Goal: Information Seeking & Learning: Learn about a topic

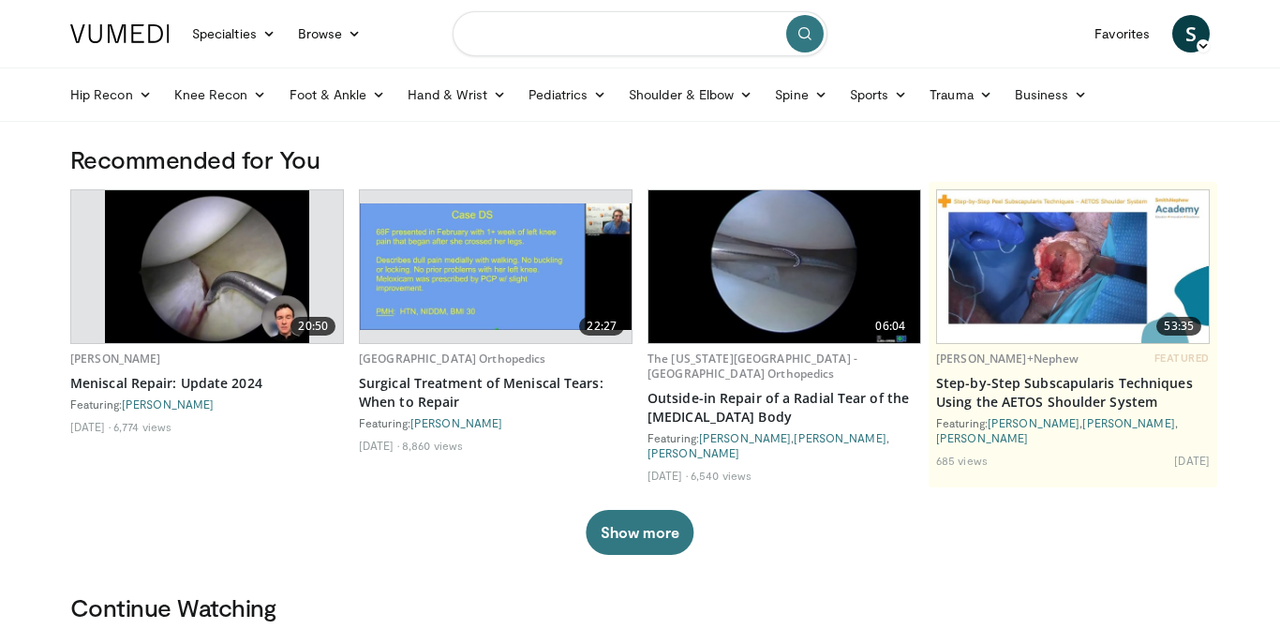
click at [599, 39] on input "Search topics, interventions" at bounding box center [640, 33] width 375 height 45
type input "**********"
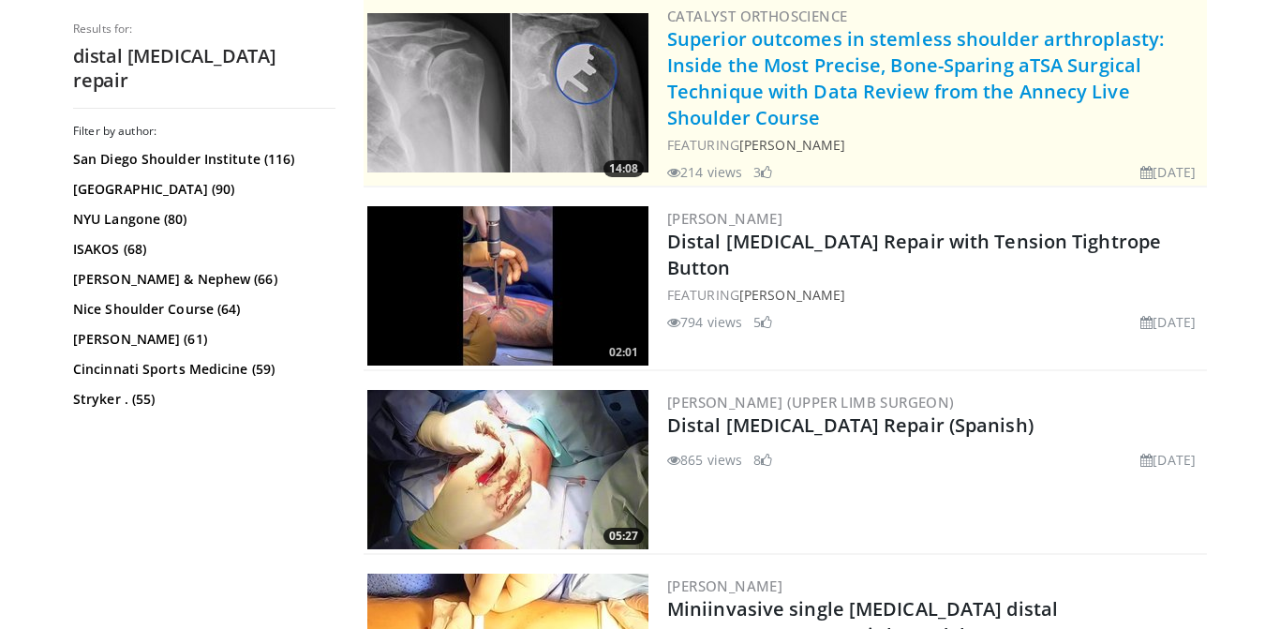
scroll to position [394, 0]
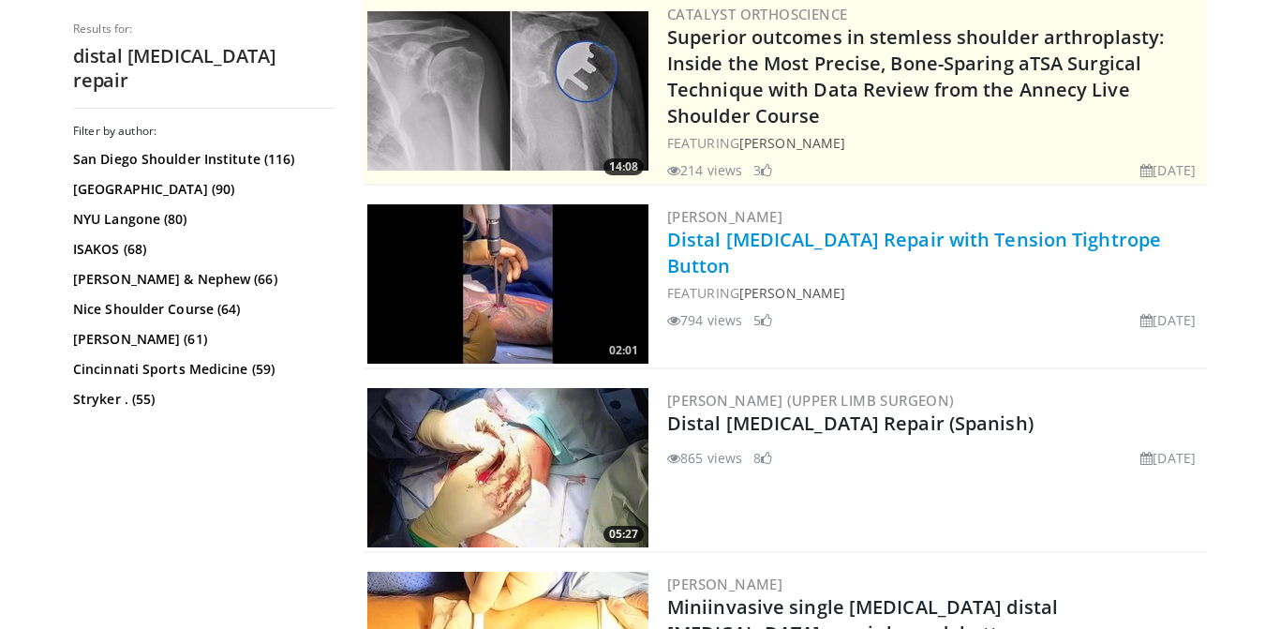
click at [818, 239] on link "Distal [MEDICAL_DATA] Repair with Tension Tightrope Button" at bounding box center [914, 253] width 494 height 52
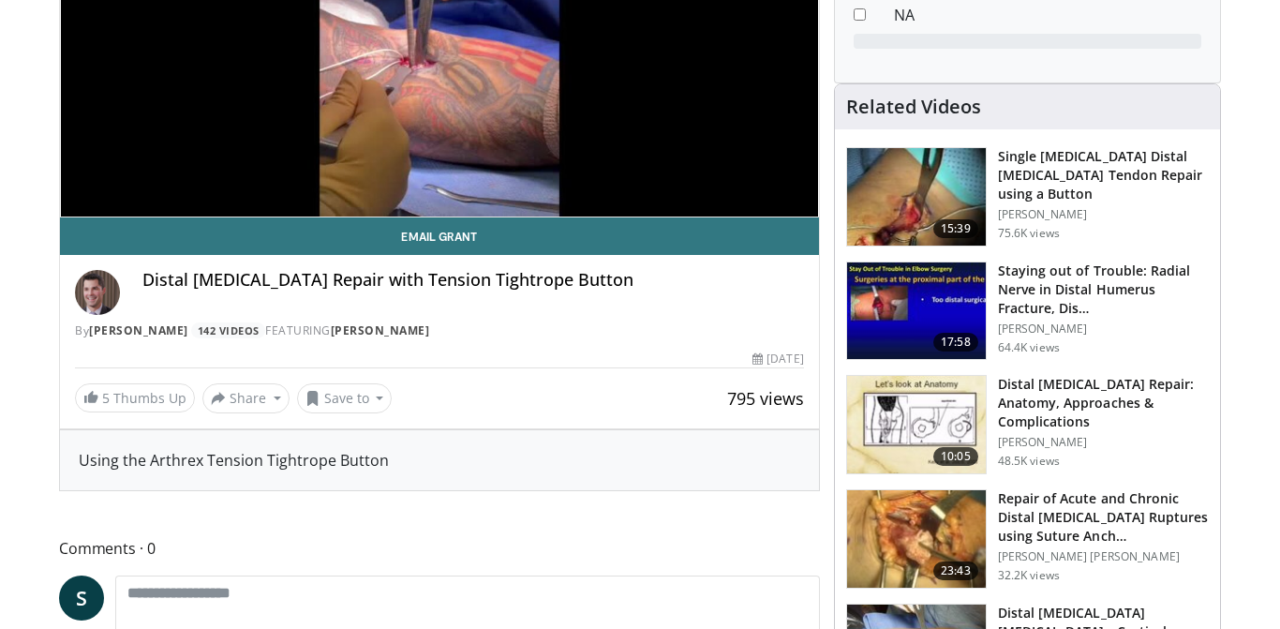
scroll to position [357, 0]
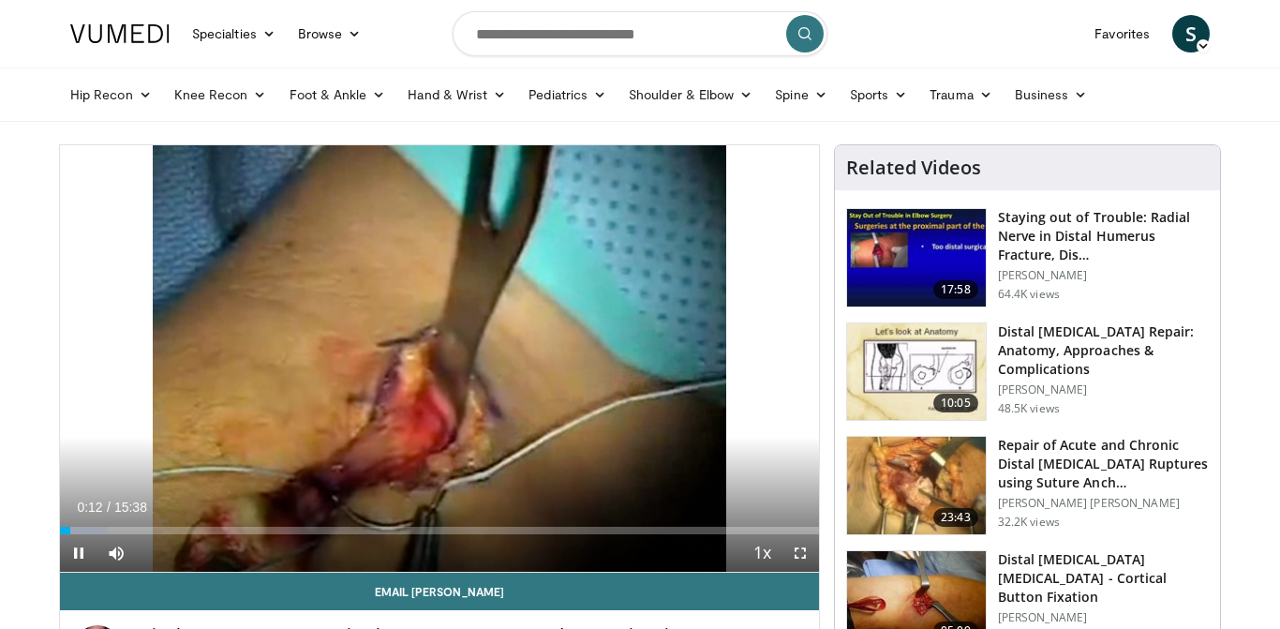
click at [965, 466] on img at bounding box center [916, 485] width 139 height 97
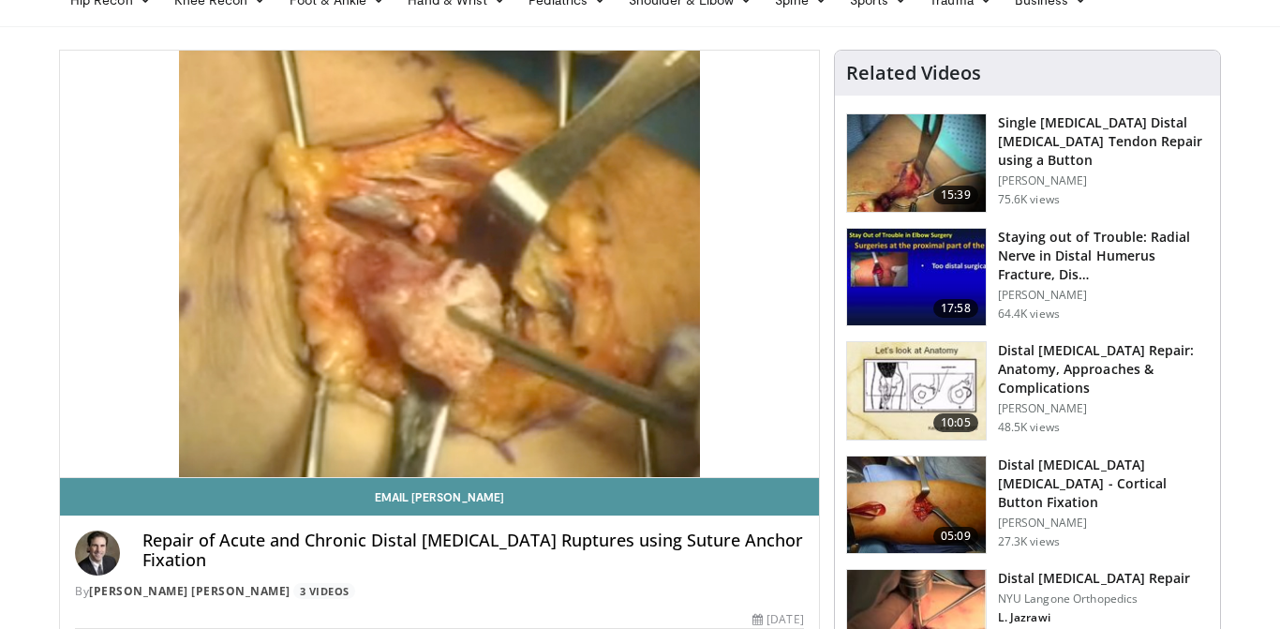
scroll to position [97, 0]
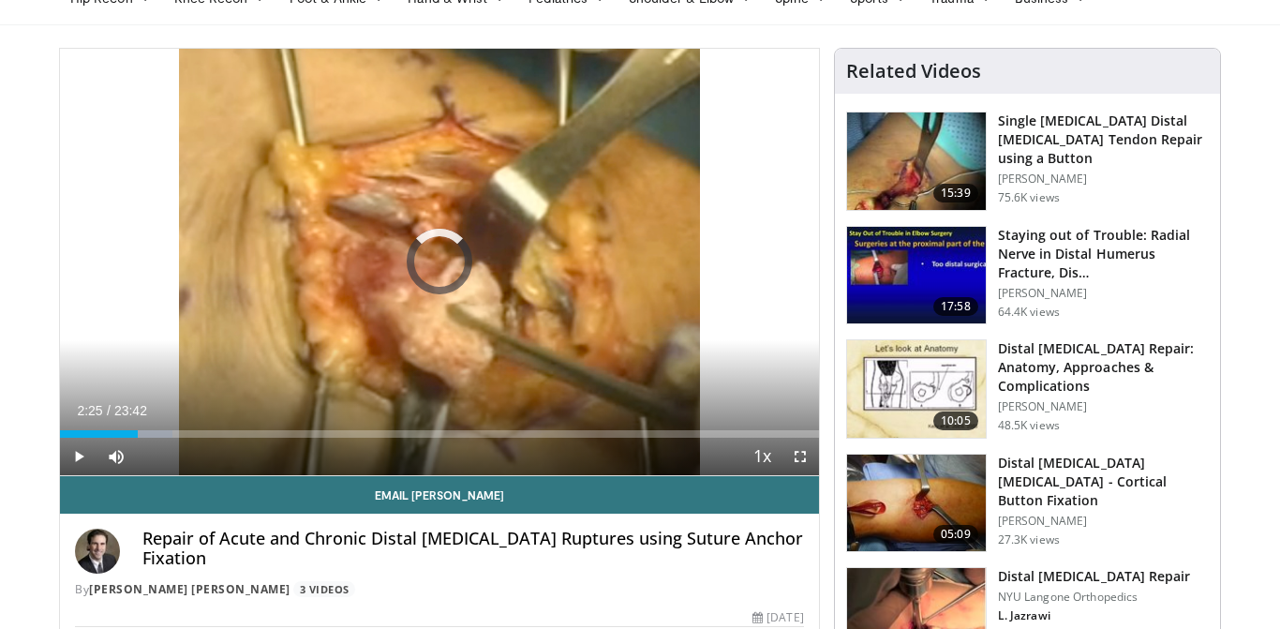
drag, startPoint x: 138, startPoint y: 435, endPoint x: 150, endPoint y: 439, distance: 12.7
click at [150, 439] on div "Current Time 2:25 / Duration 23:42 Play Skip Backward Skip Forward Mute Loaded …" at bounding box center [439, 456] width 759 height 37
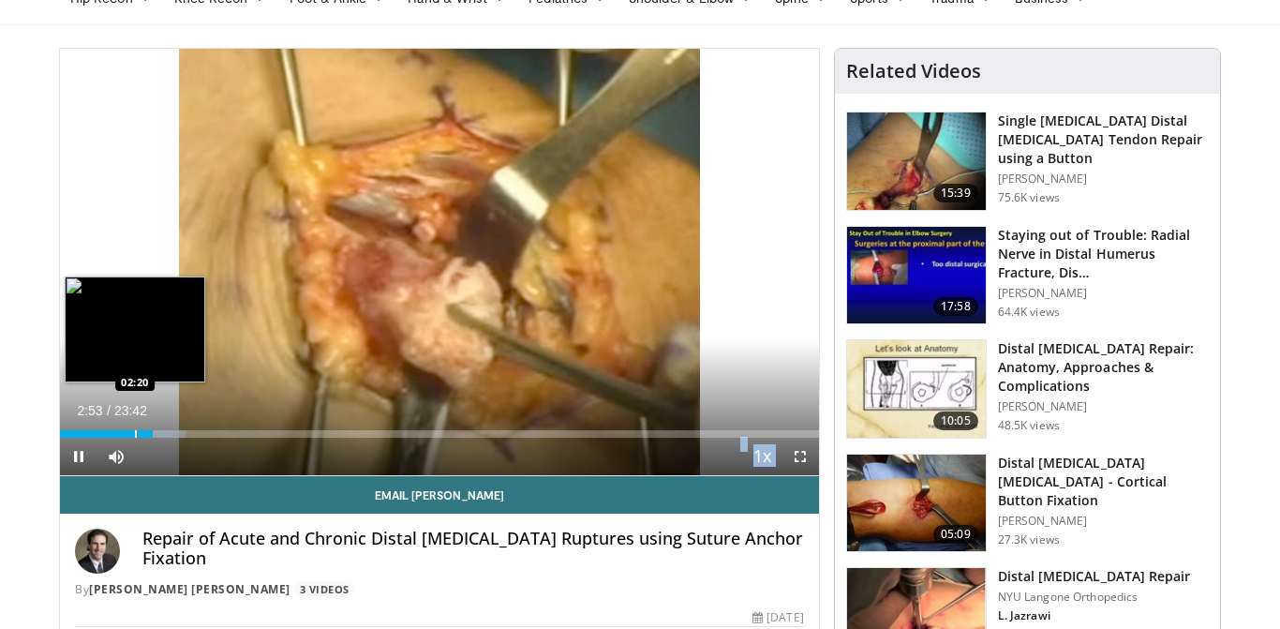
drag, startPoint x: 150, startPoint y: 440, endPoint x: 134, endPoint y: 436, distance: 16.4
click at [134, 438] on div "Current Time 2:53 / Duration 23:42 Pause Skip Backward Skip Forward Mute Loaded…" at bounding box center [439, 456] width 759 height 37
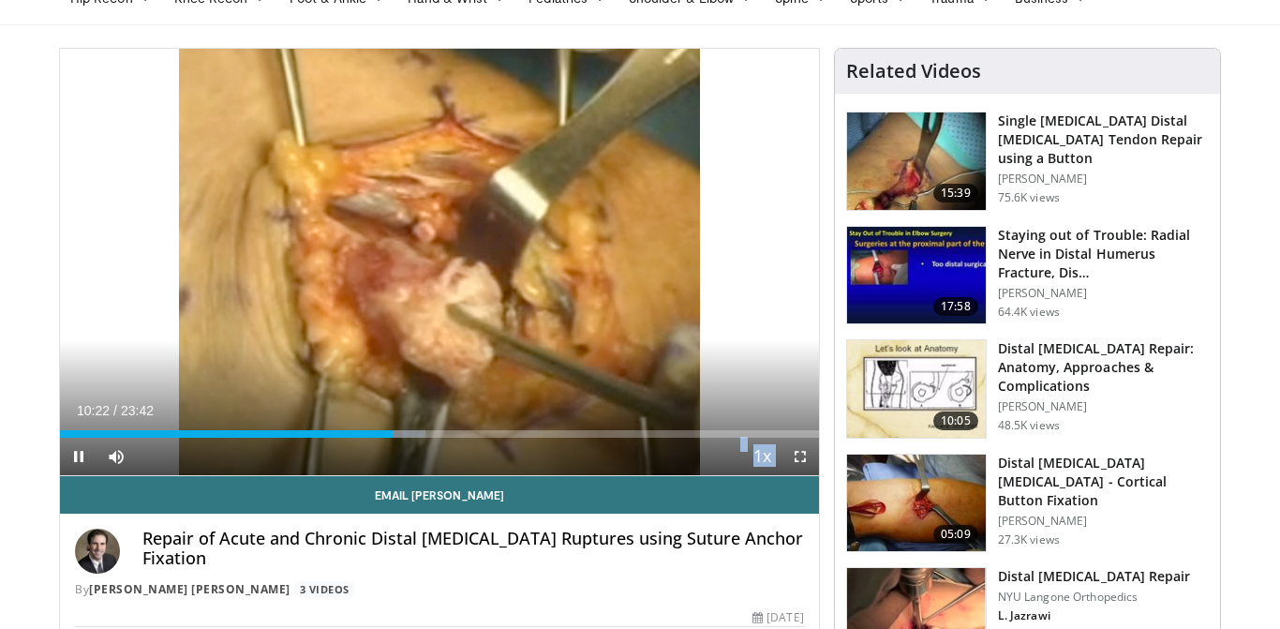
drag, startPoint x: 392, startPoint y: 439, endPoint x: 417, endPoint y: 446, distance: 26.4
click at [417, 446] on div "Current Time 10:22 / Duration 23:42 Pause Skip Backward Skip Forward Mute Loade…" at bounding box center [439, 456] width 759 height 37
drag, startPoint x: 396, startPoint y: 437, endPoint x: 434, endPoint y: 439, distance: 38.5
click at [434, 439] on div "Current Time 10:30 / Duration 23:42 Play Skip Backward Skip Forward Mute Loaded…" at bounding box center [439, 456] width 759 height 37
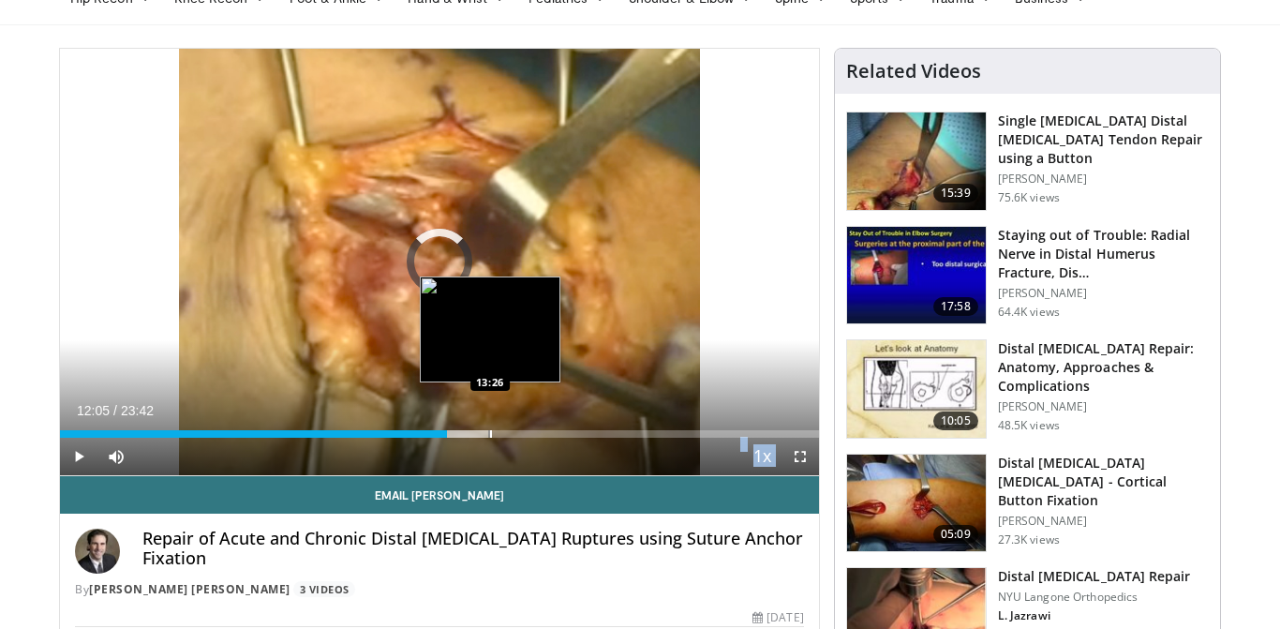
drag, startPoint x: 447, startPoint y: 437, endPoint x: 490, endPoint y: 433, distance: 43.3
click at [490, 433] on div "Progress Bar" at bounding box center [491, 433] width 2 height 7
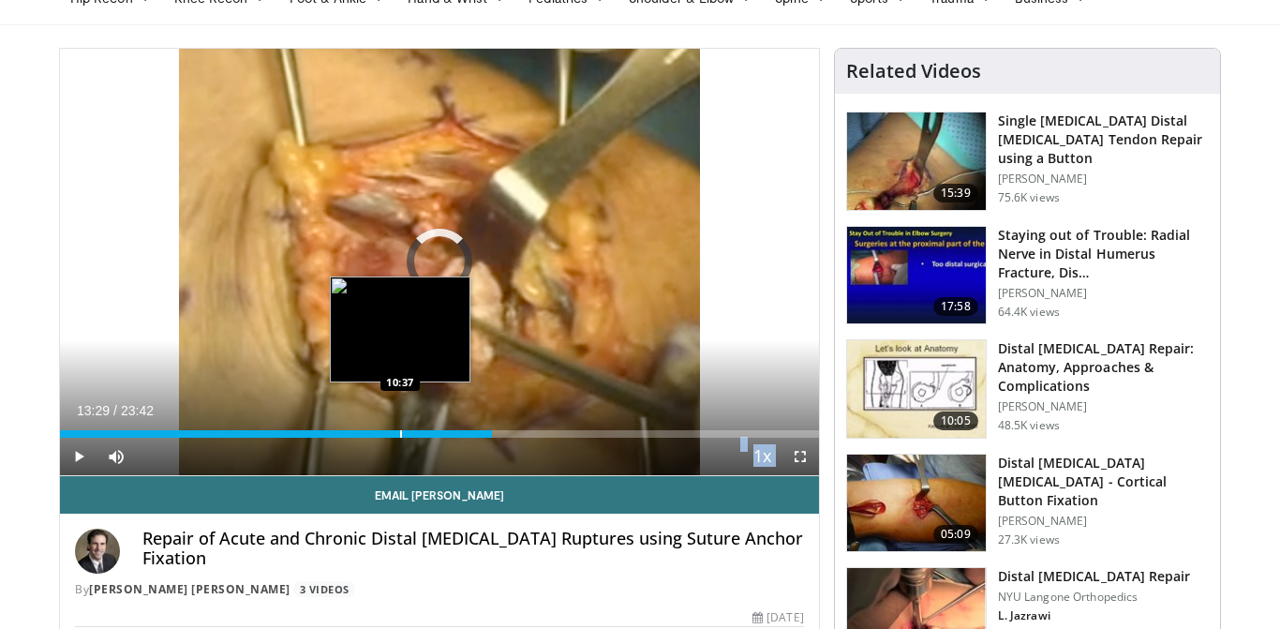
drag, startPoint x: 492, startPoint y: 436, endPoint x: 402, endPoint y: 424, distance: 90.8
click at [402, 424] on div "Loaded : 0.00% 10:41 10:37" at bounding box center [439, 429] width 759 height 18
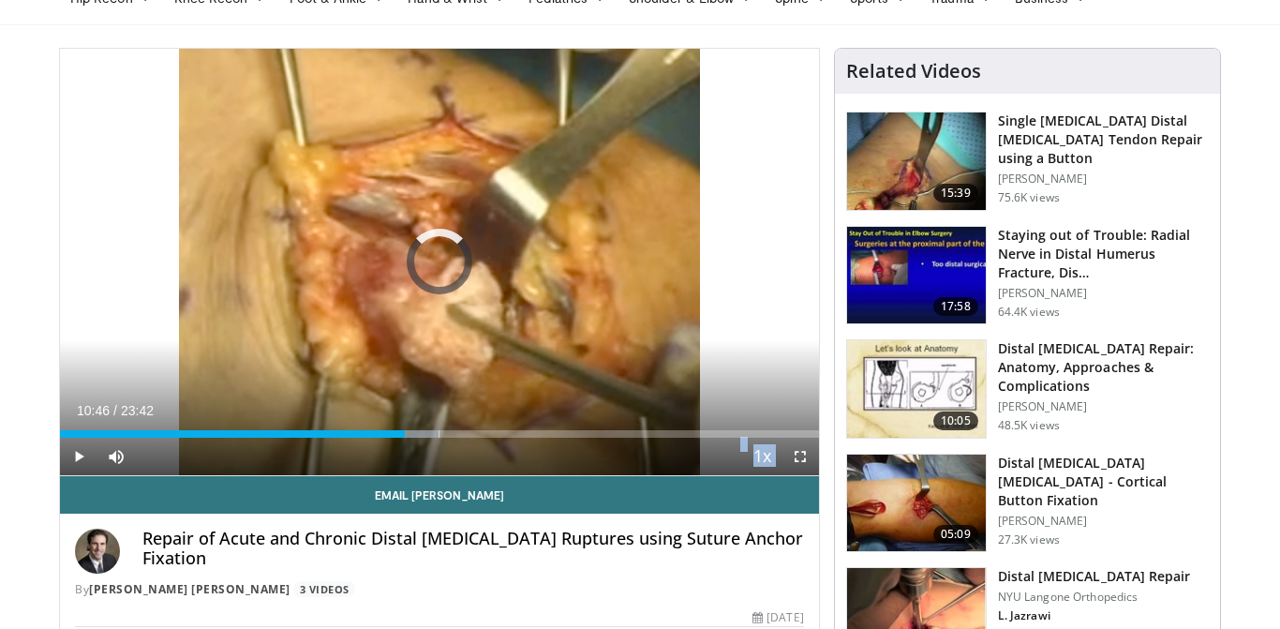
drag, startPoint x: 405, startPoint y: 437, endPoint x: 421, endPoint y: 440, distance: 16.2
click at [421, 440] on div "Current Time 10:46 / Duration 23:42 Play Skip Backward Skip Forward Mute Loaded…" at bounding box center [439, 456] width 759 height 37
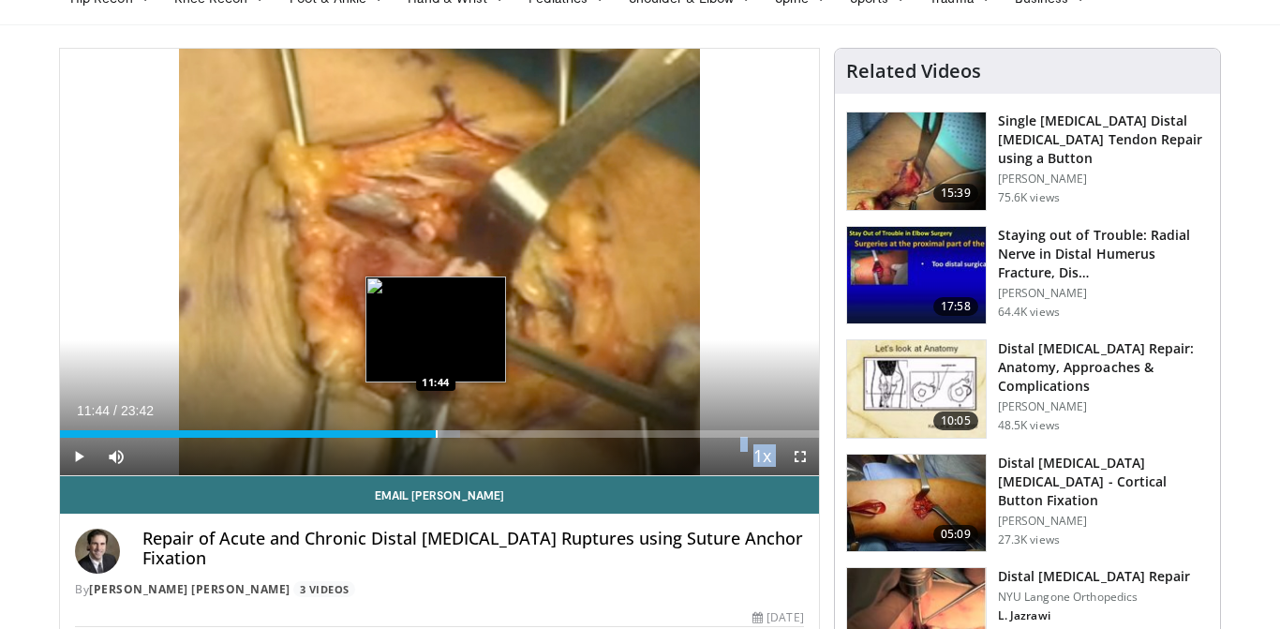
drag, startPoint x: 424, startPoint y: 436, endPoint x: 436, endPoint y: 436, distance: 12.2
click at [436, 436] on div "Progress Bar" at bounding box center [437, 433] width 2 height 7
click at [445, 435] on div "Progress Bar" at bounding box center [446, 433] width 2 height 7
click at [452, 436] on div "Progress Bar" at bounding box center [453, 433] width 2 height 7
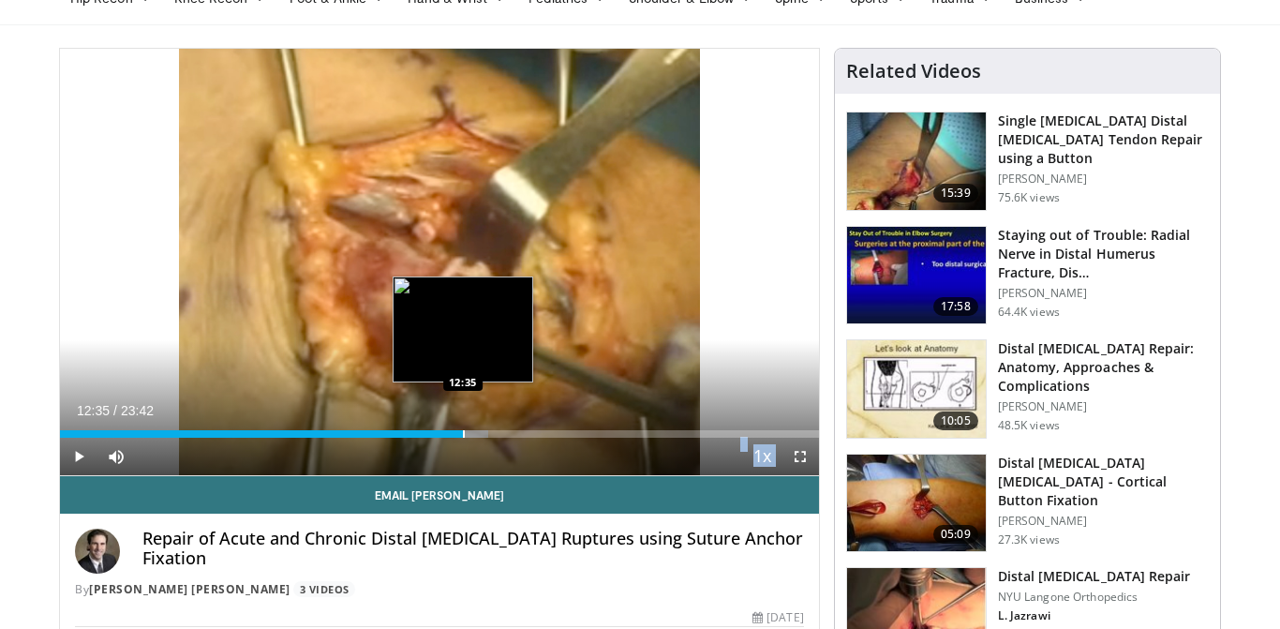
click at [463, 435] on div "Progress Bar" at bounding box center [464, 433] width 2 height 7
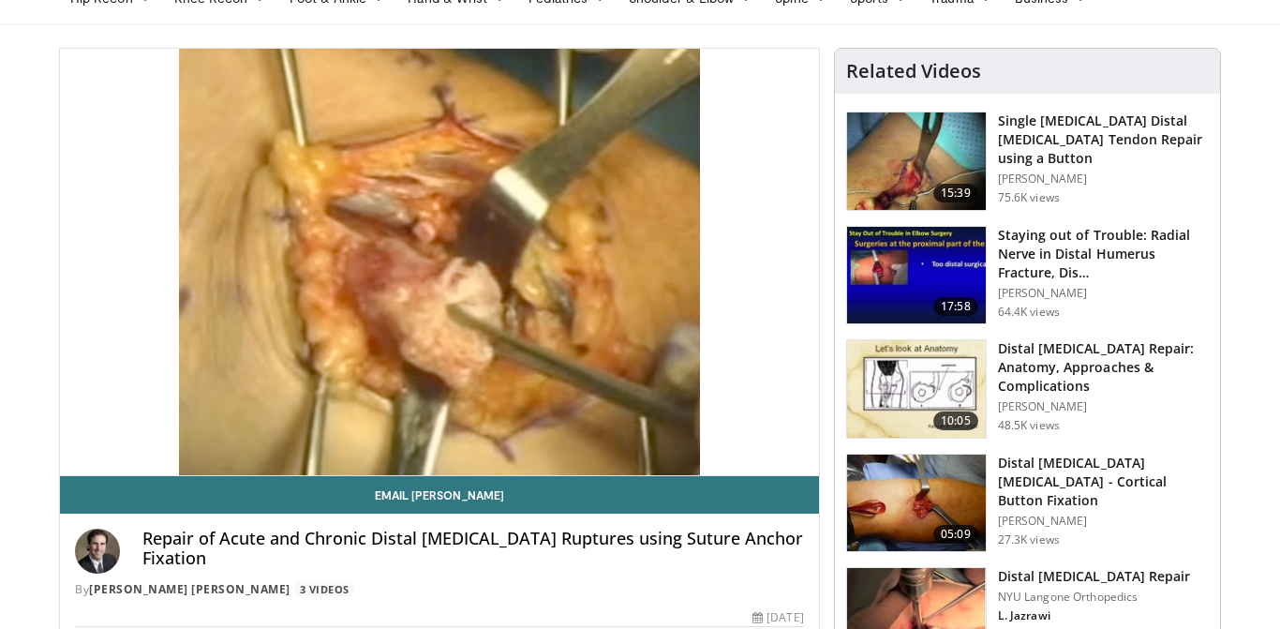
click at [928, 482] on img at bounding box center [916, 503] width 139 height 97
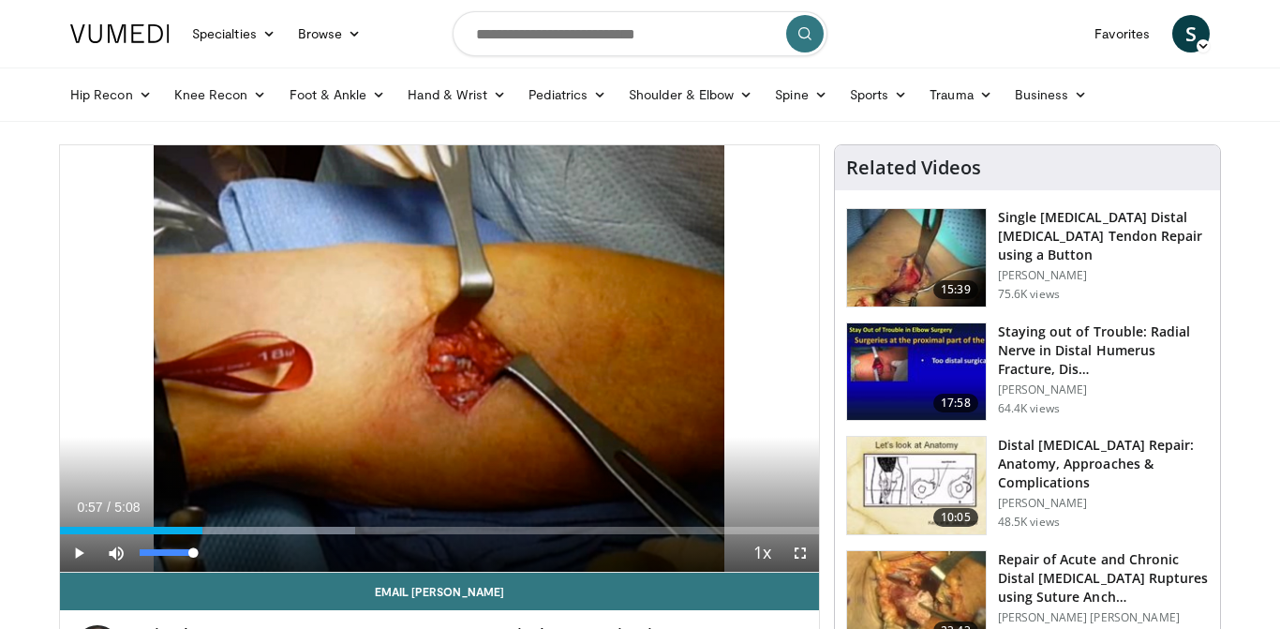
drag, startPoint x: 68, startPoint y: 530, endPoint x: 202, endPoint y: 538, distance: 134.3
click at [202, 538] on div "Current Time 0:57 / Duration 5:08 Play Skip Backward Skip Forward Mute 100% Loa…" at bounding box center [439, 552] width 759 height 37
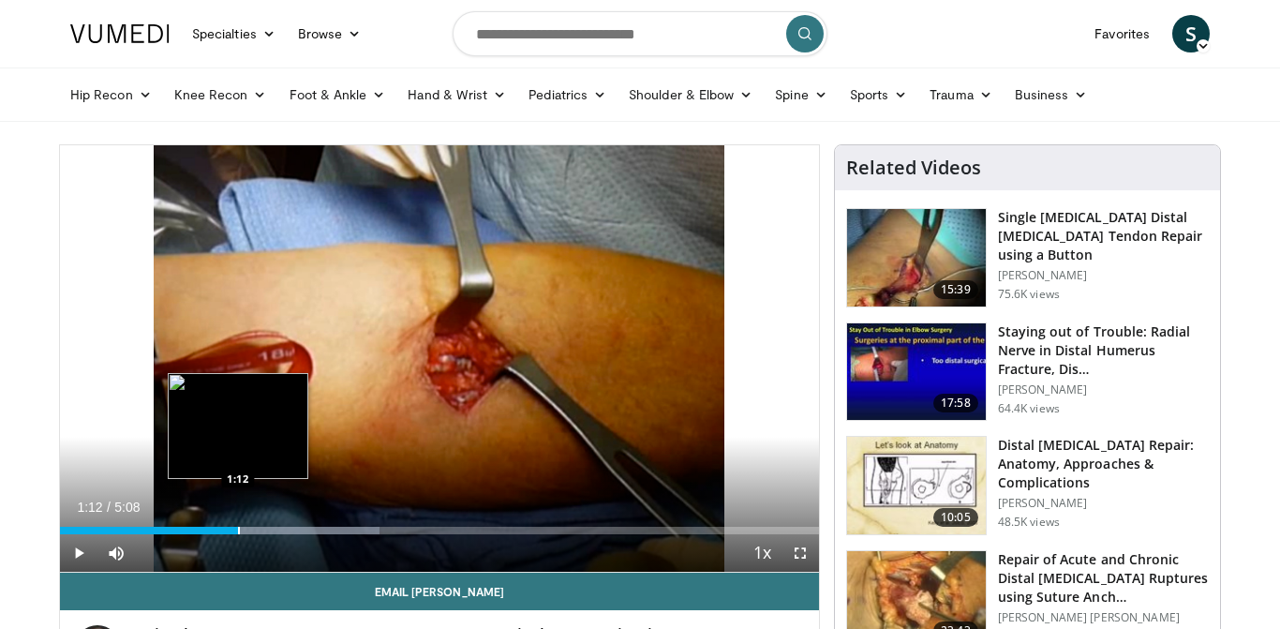
drag, startPoint x: 205, startPoint y: 532, endPoint x: 238, endPoint y: 532, distance: 32.8
click at [238, 532] on div "Progress Bar" at bounding box center [239, 530] width 2 height 7
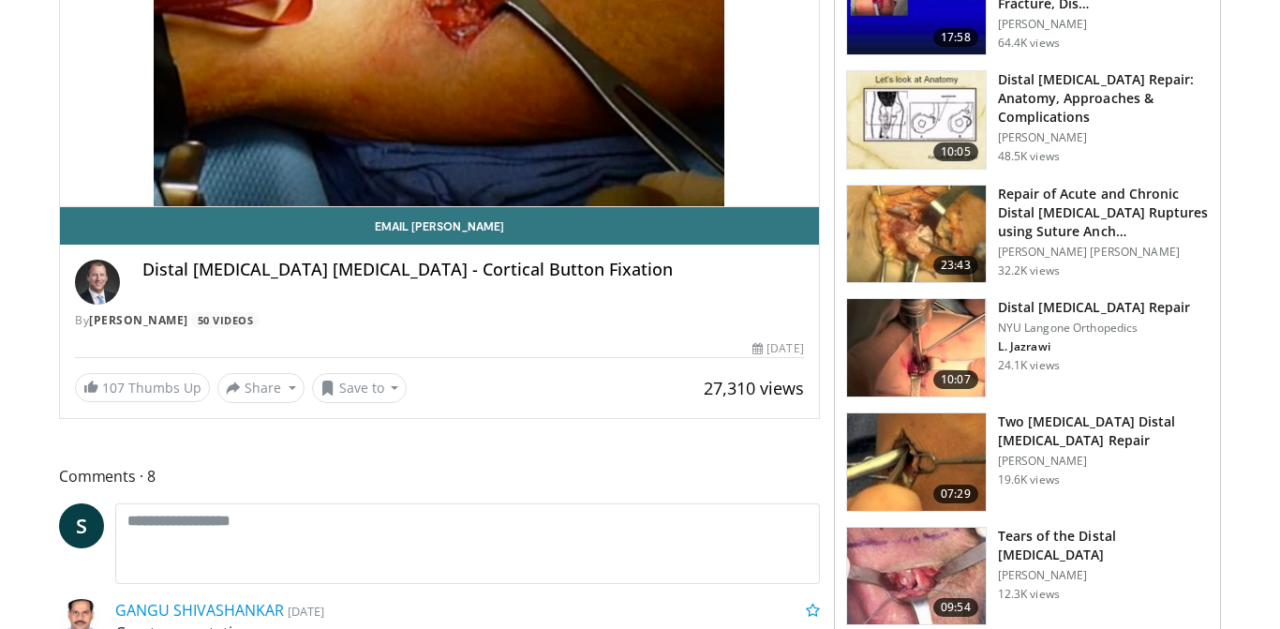
scroll to position [370, 0]
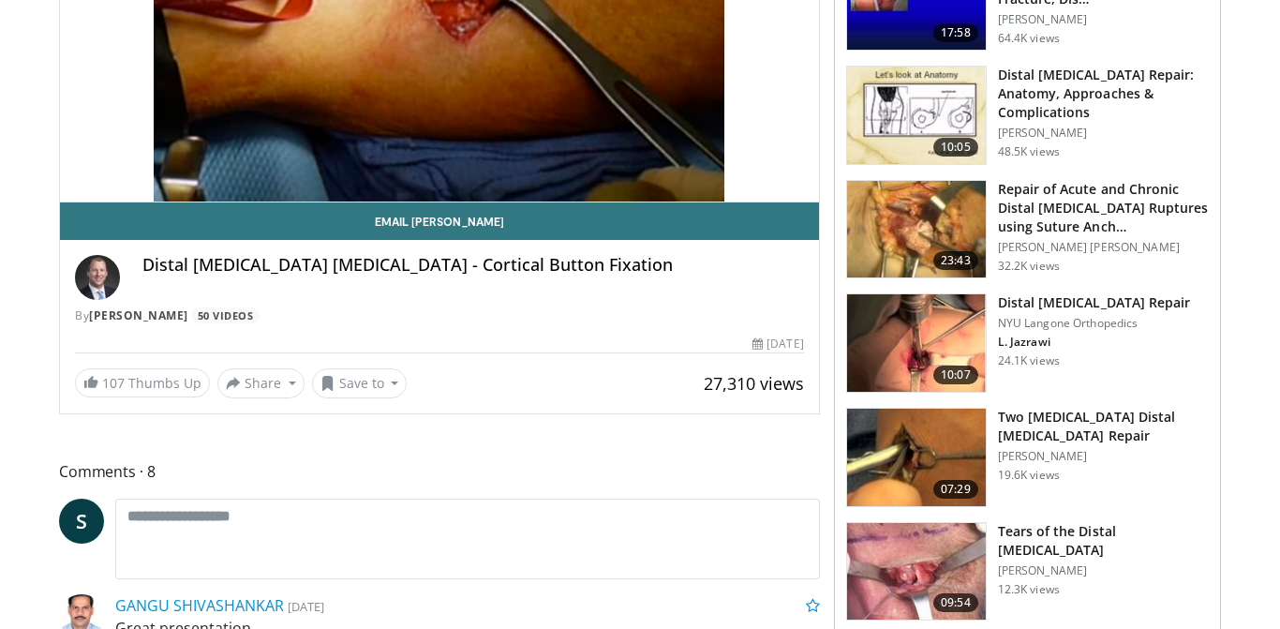
click at [1027, 328] on p "NYU Langone Orthopedics" at bounding box center [1094, 323] width 193 height 15
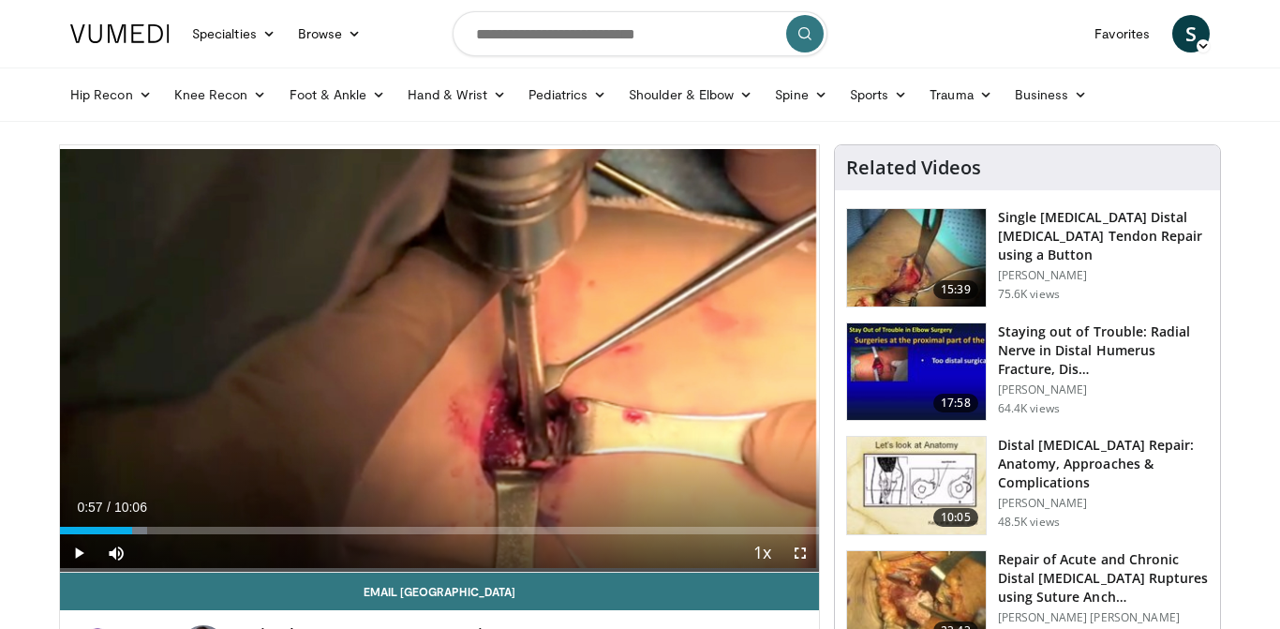
drag, startPoint x: 65, startPoint y: 531, endPoint x: 132, endPoint y: 529, distance: 67.5
click at [132, 529] on div "Progress Bar" at bounding box center [133, 530] width 2 height 7
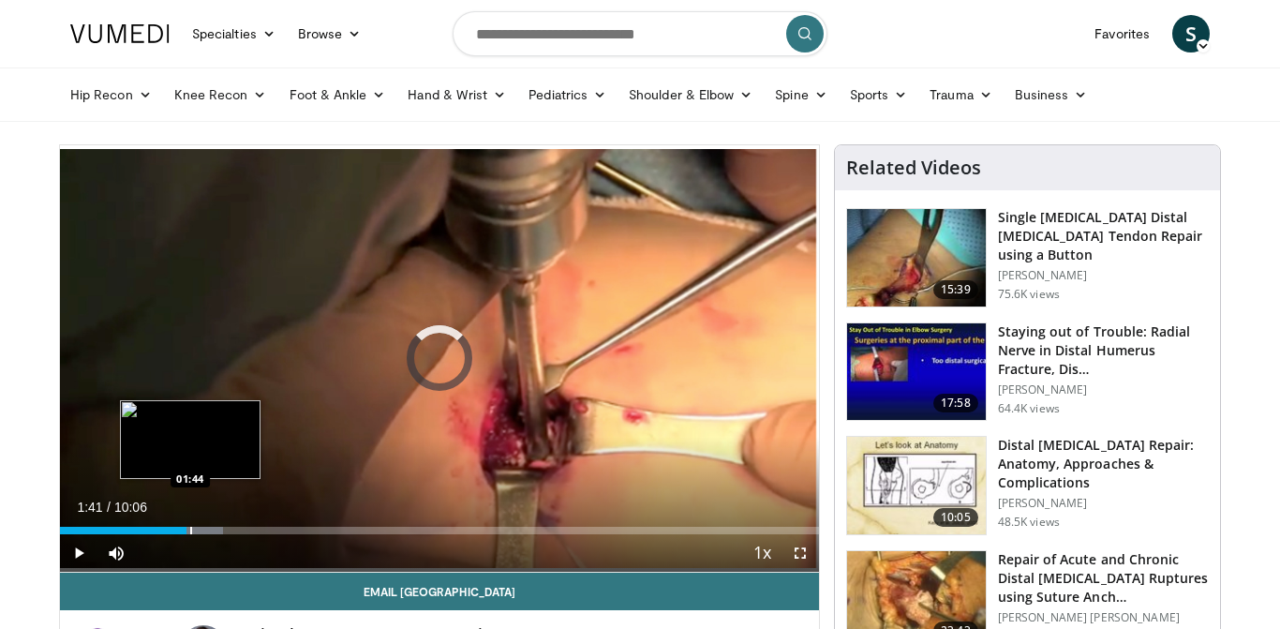
drag, startPoint x: 135, startPoint y: 532, endPoint x: 191, endPoint y: 533, distance: 56.2
click at [191, 533] on div "Progress Bar" at bounding box center [191, 530] width 2 height 7
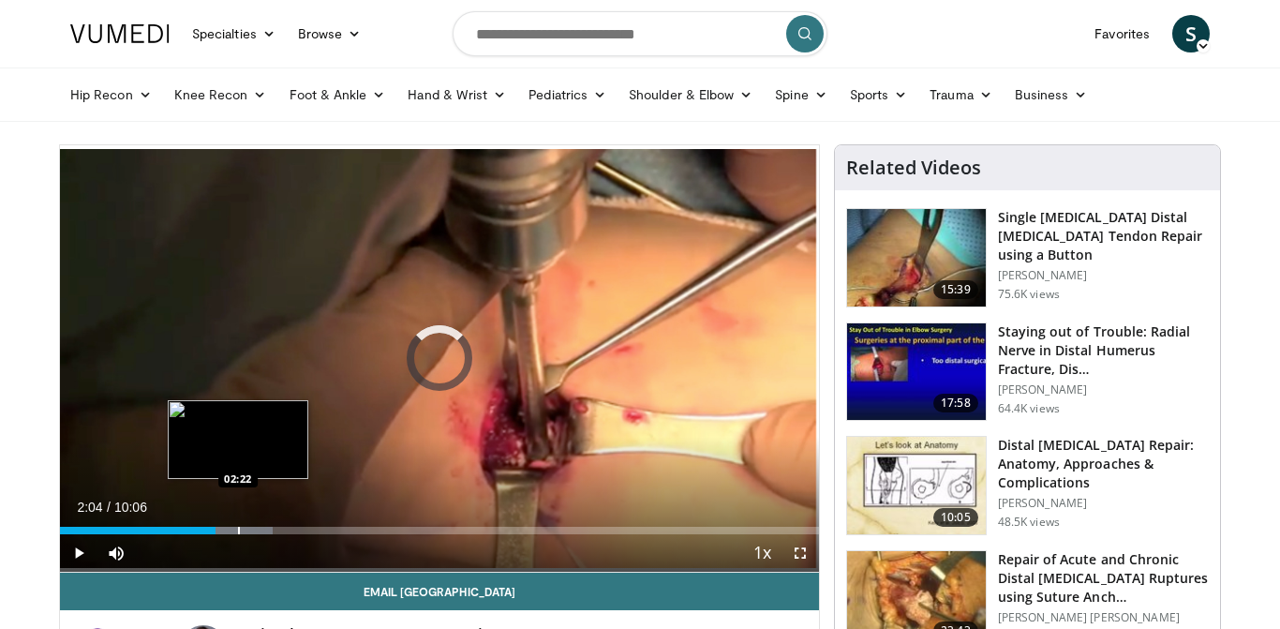
drag, startPoint x: 191, startPoint y: 531, endPoint x: 240, endPoint y: 530, distance: 48.7
click at [240, 530] on div "Progress Bar" at bounding box center [239, 530] width 2 height 7
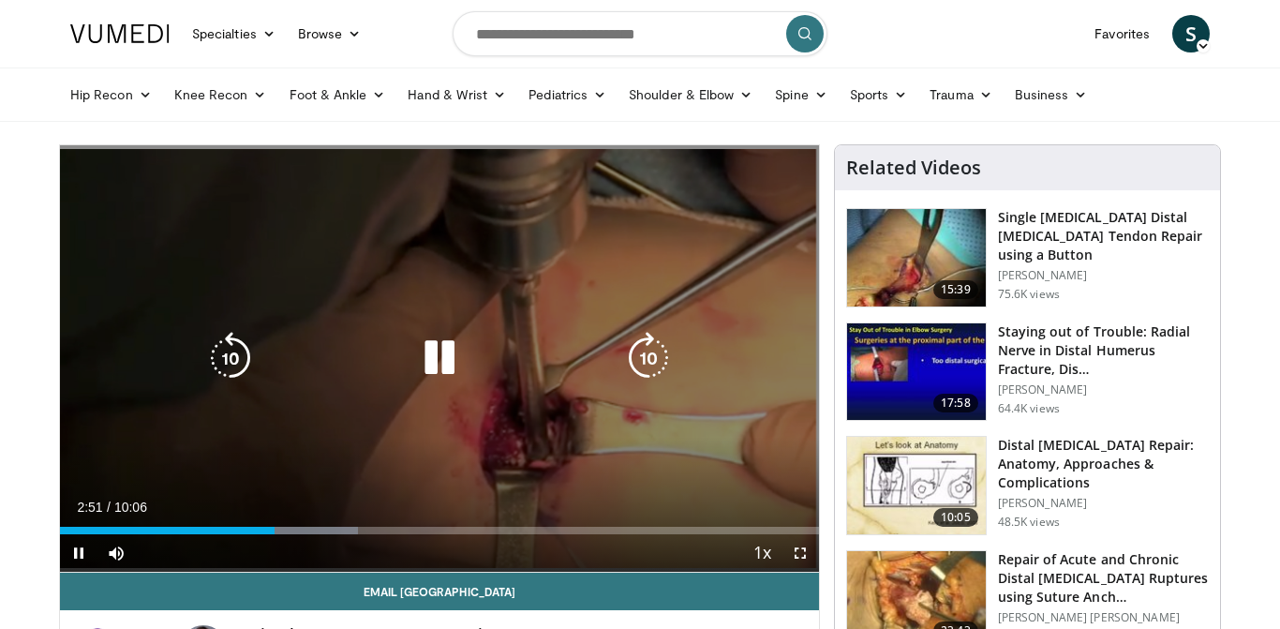
click at [701, 247] on div "10 seconds Tap to unmute" at bounding box center [439, 358] width 759 height 426
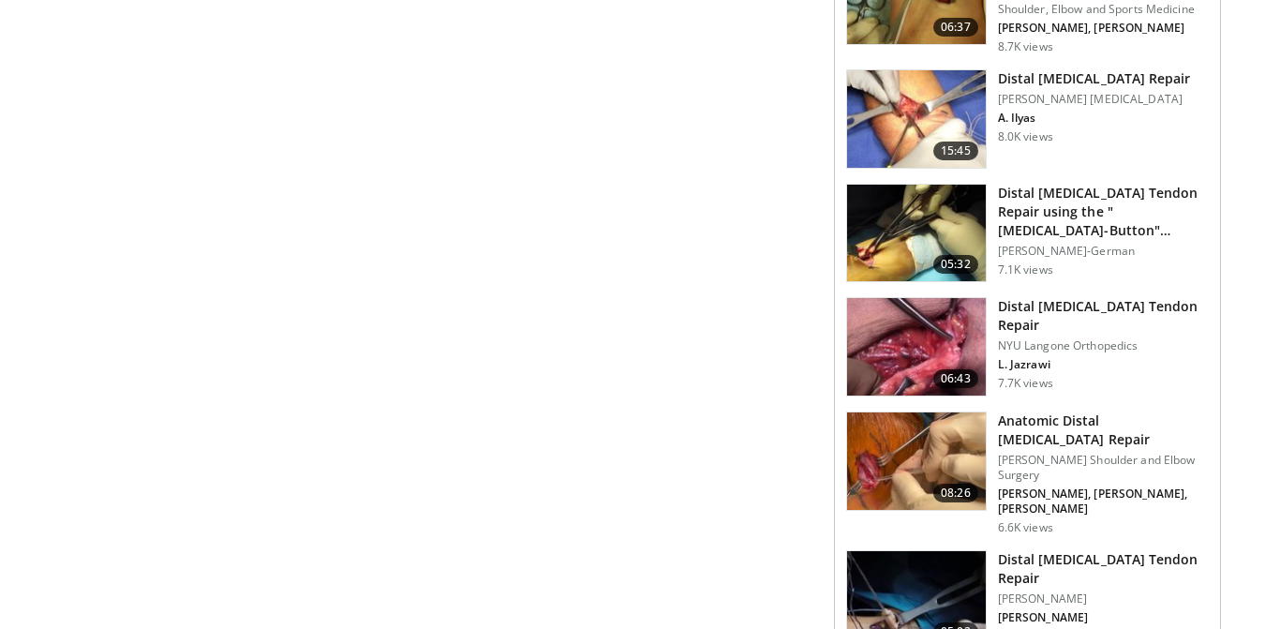
scroll to position [1440, 0]
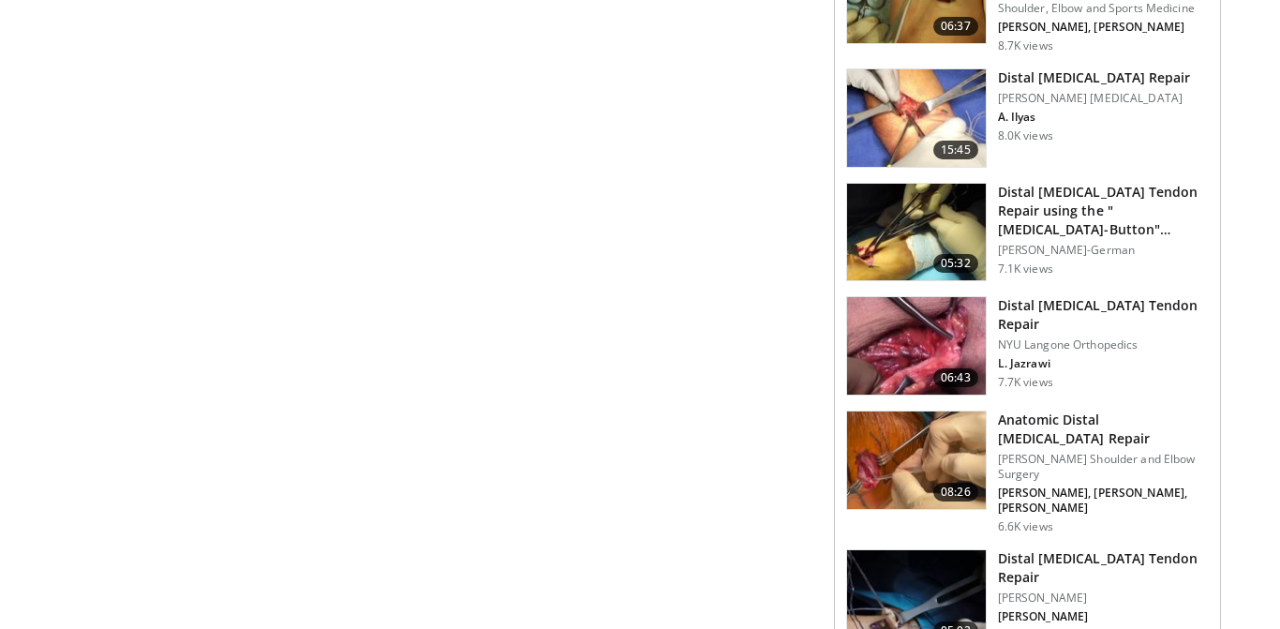
click at [1028, 337] on p "NYU Langone Orthopedics" at bounding box center [1103, 344] width 211 height 15
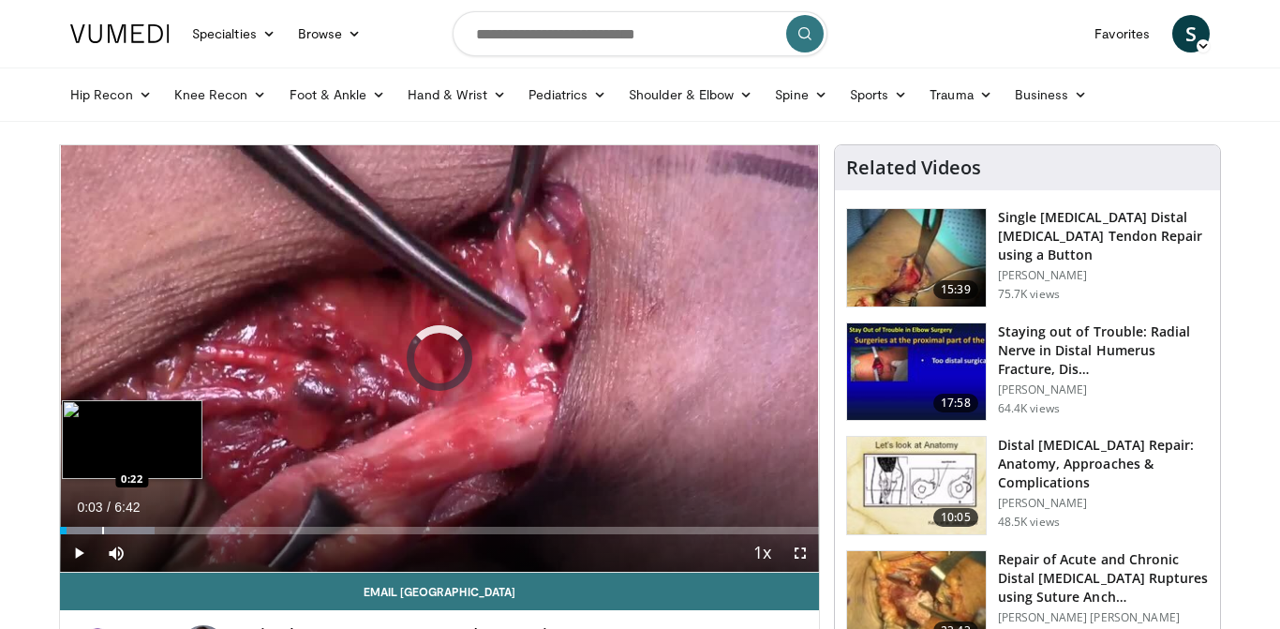
drag, startPoint x: 66, startPoint y: 530, endPoint x: 112, endPoint y: 527, distance: 46.9
click at [104, 527] on div "Progress Bar" at bounding box center [103, 530] width 2 height 7
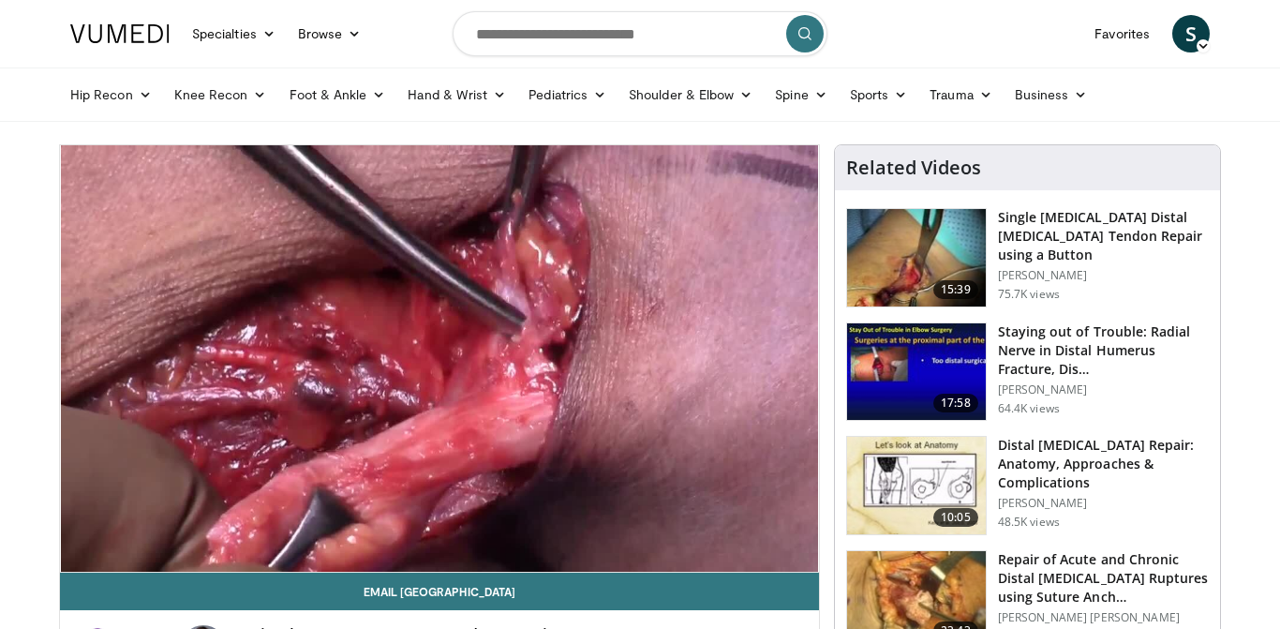
click at [1053, 462] on h3 "Distal [MEDICAL_DATA] Repair: Anatomy, Approaches & Complications" at bounding box center [1103, 464] width 211 height 56
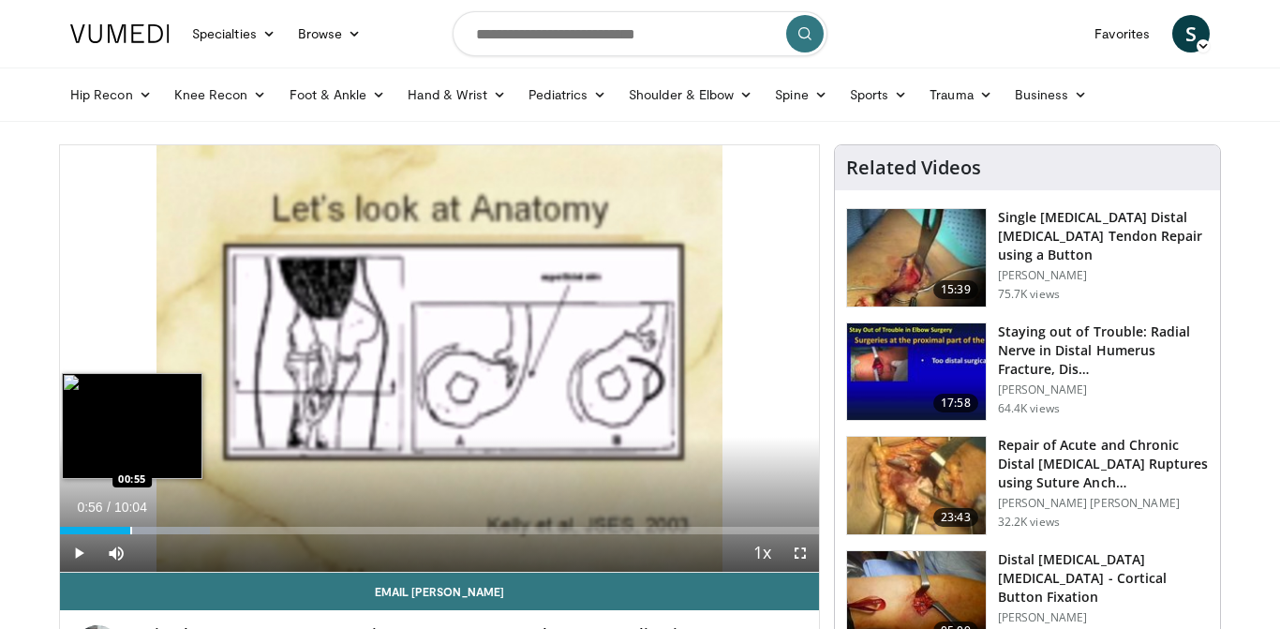
drag, startPoint x: 65, startPoint y: 532, endPoint x: 130, endPoint y: 530, distance: 65.7
click at [130, 530] on div "Progress Bar" at bounding box center [131, 530] width 2 height 7
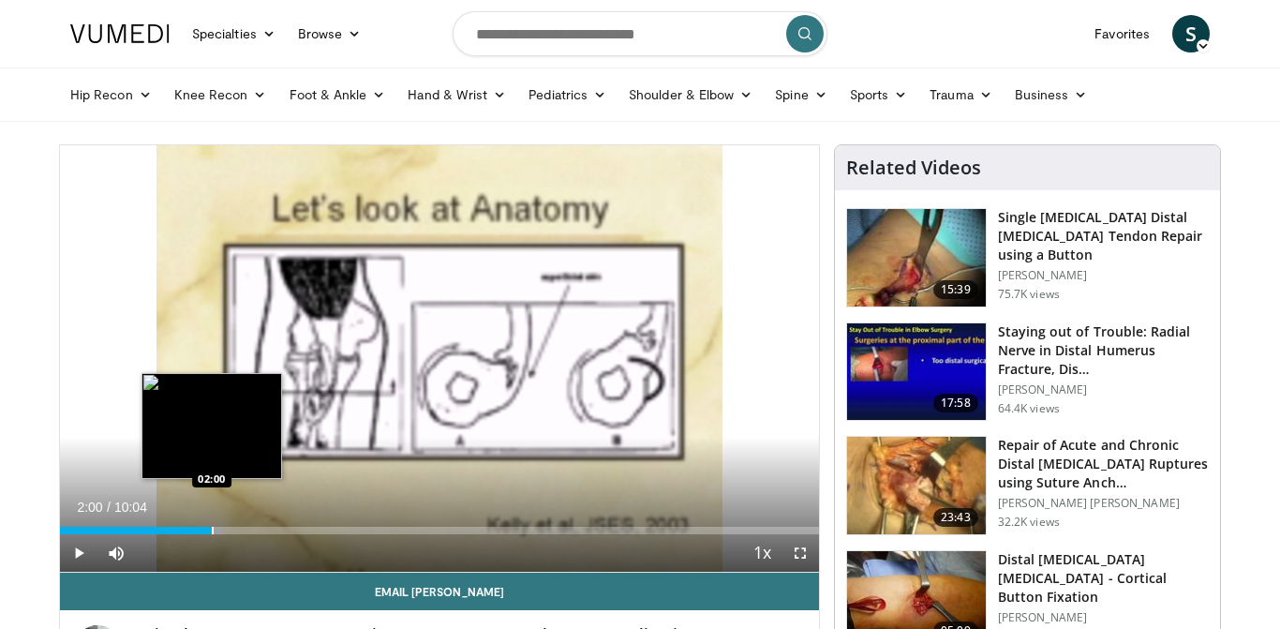
drag, startPoint x: 135, startPoint y: 529, endPoint x: 211, endPoint y: 517, distance: 76.7
click at [211, 517] on div "Loaded : 21.45% 02:00 02:00" at bounding box center [439, 525] width 759 height 18
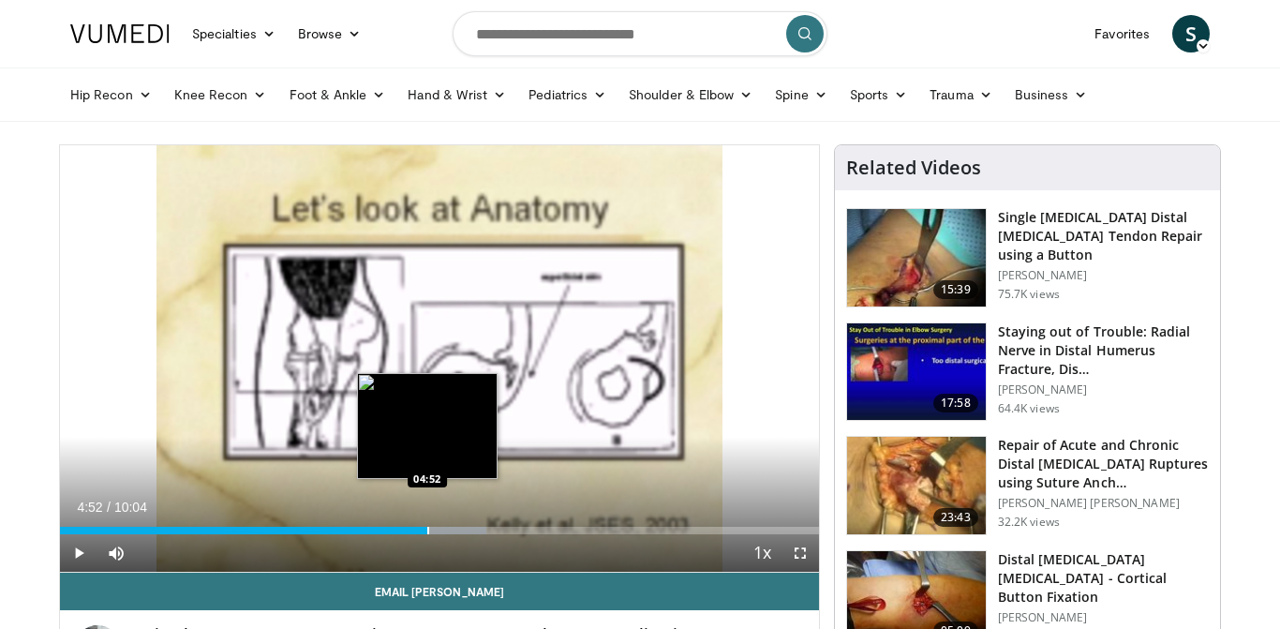
drag, startPoint x: 399, startPoint y: 532, endPoint x: 427, endPoint y: 530, distance: 28.2
click at [427, 530] on div "Progress Bar" at bounding box center [428, 530] width 2 height 7
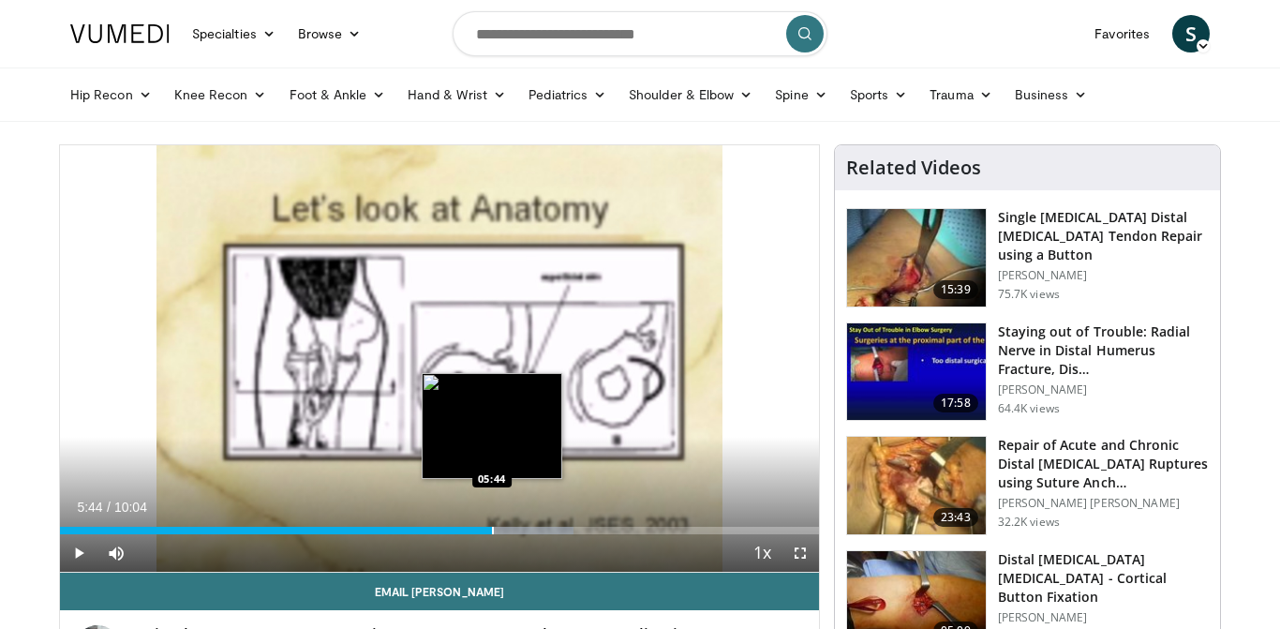
drag, startPoint x: 460, startPoint y: 530, endPoint x: 492, endPoint y: 527, distance: 32.1
click at [492, 527] on div "Progress Bar" at bounding box center [493, 530] width 2 height 7
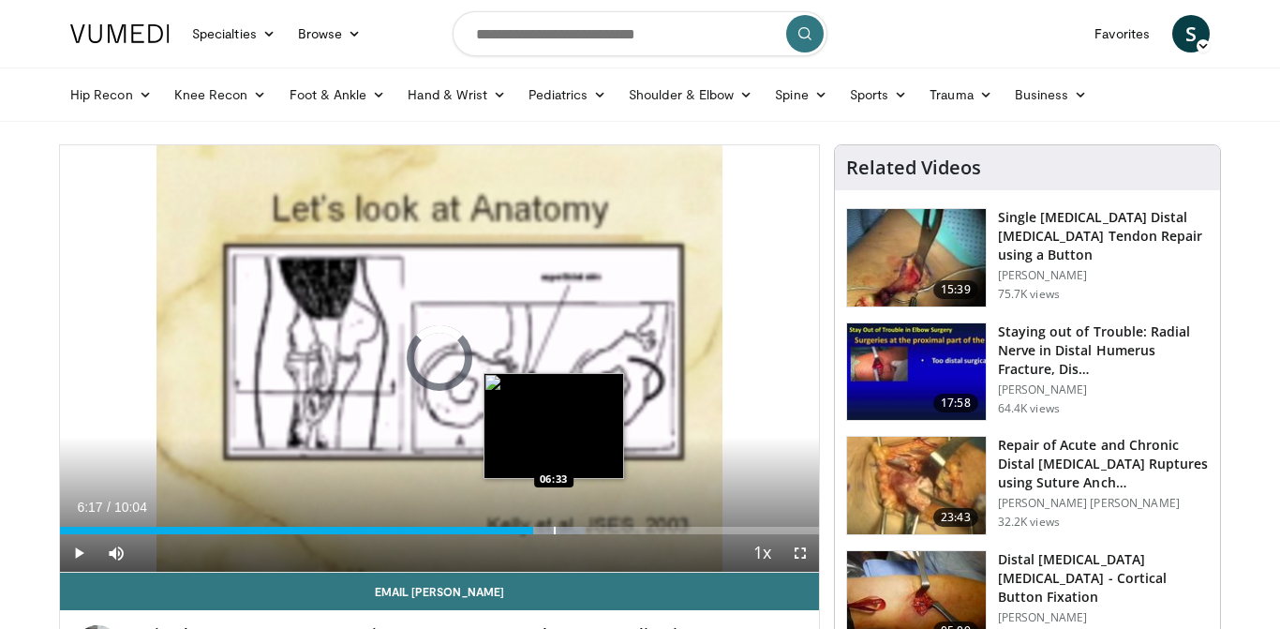
drag, startPoint x: 501, startPoint y: 531, endPoint x: 555, endPoint y: 525, distance: 54.8
click at [555, 525] on div "Loaded : 69.33% 06:33 06:33" at bounding box center [439, 525] width 759 height 18
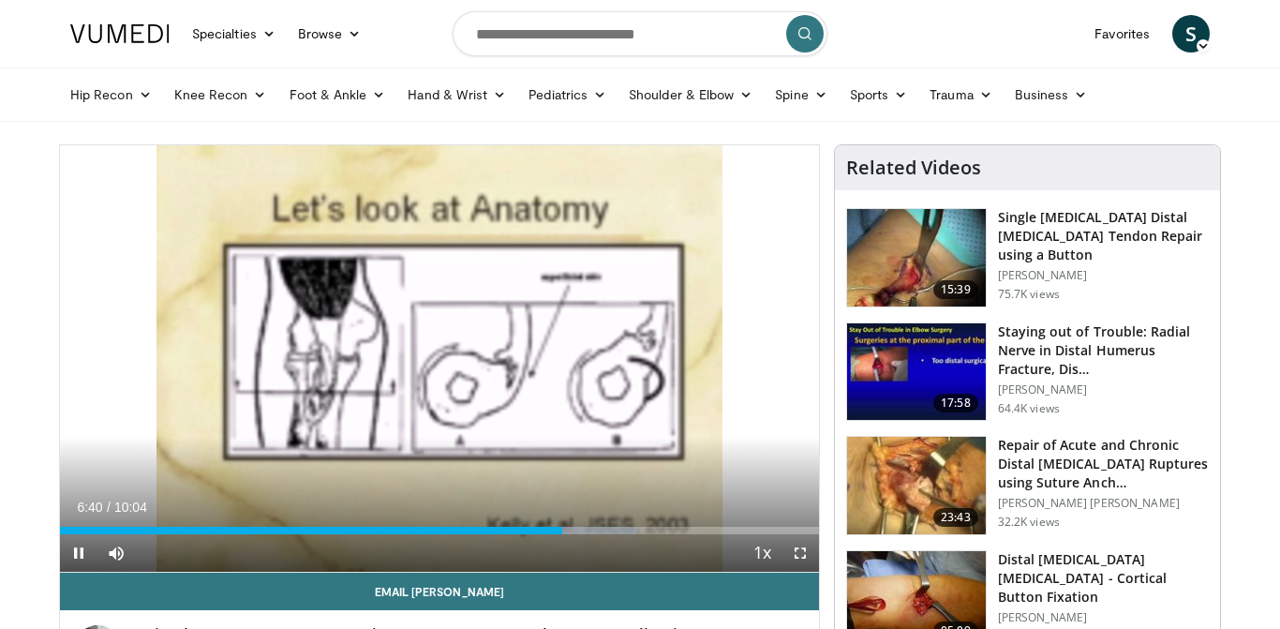
drag, startPoint x: 561, startPoint y: 535, endPoint x: 605, endPoint y: 540, distance: 43.4
click at [605, 540] on div "Current Time 6:40 / Duration 10:04 Pause Skip Backward Skip Forward Mute 0% Loa…" at bounding box center [439, 552] width 759 height 37
drag, startPoint x: 566, startPoint y: 532, endPoint x: 628, endPoint y: 536, distance: 62.0
click at [628, 536] on div "Current Time 7:32 / Duration 10:04 Play Skip Backward Skip Forward Mute 0% Load…" at bounding box center [439, 552] width 759 height 37
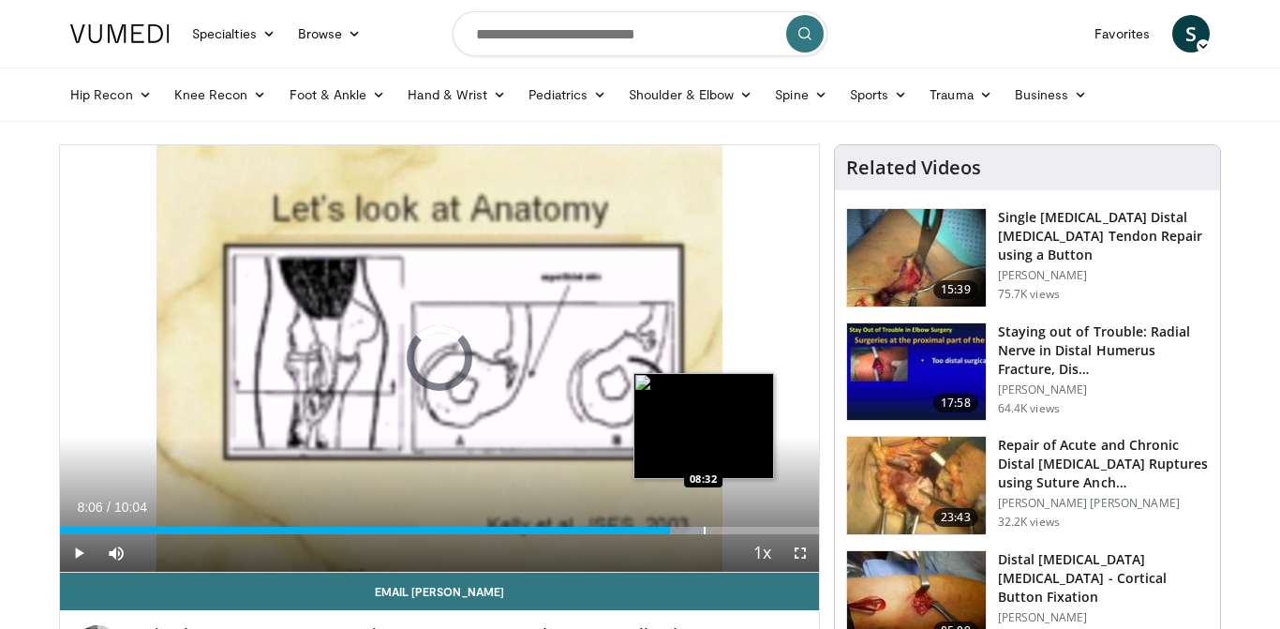
drag, startPoint x: 632, startPoint y: 533, endPoint x: 705, endPoint y: 530, distance: 73.2
click at [705, 530] on div "Progress Bar" at bounding box center [705, 530] width 2 height 7
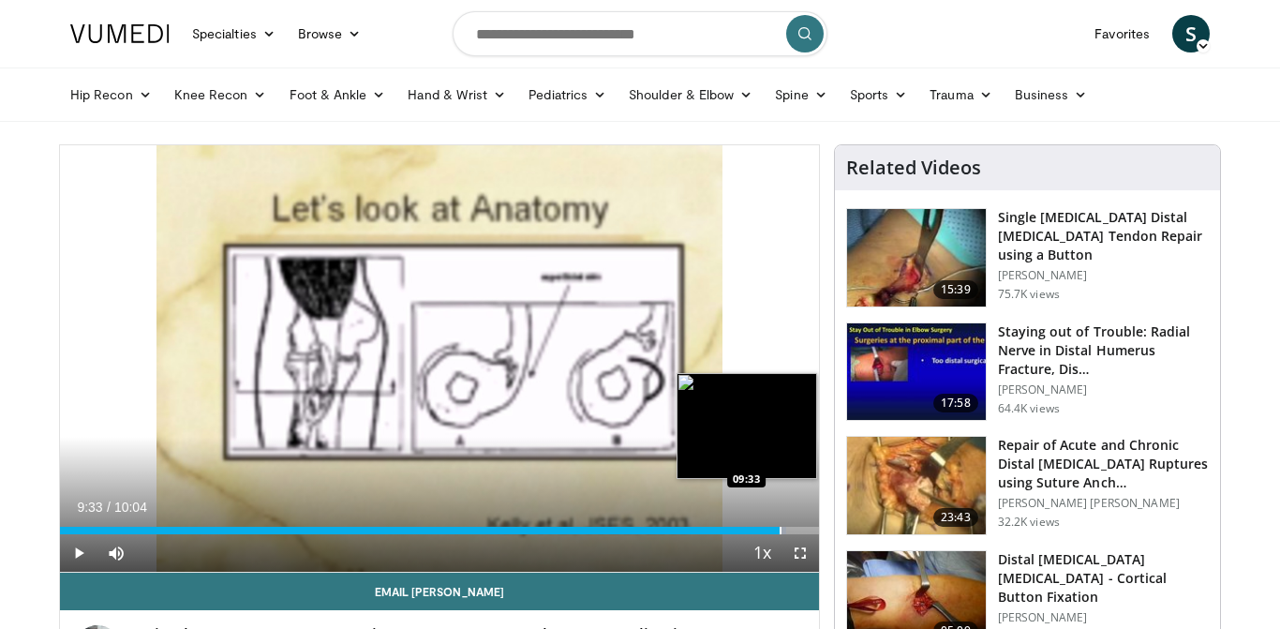
drag, startPoint x: 705, startPoint y: 530, endPoint x: 781, endPoint y: 525, distance: 76.1
click at [781, 525] on div "Loaded : 95.75% 09:32 09:33" at bounding box center [439, 525] width 759 height 18
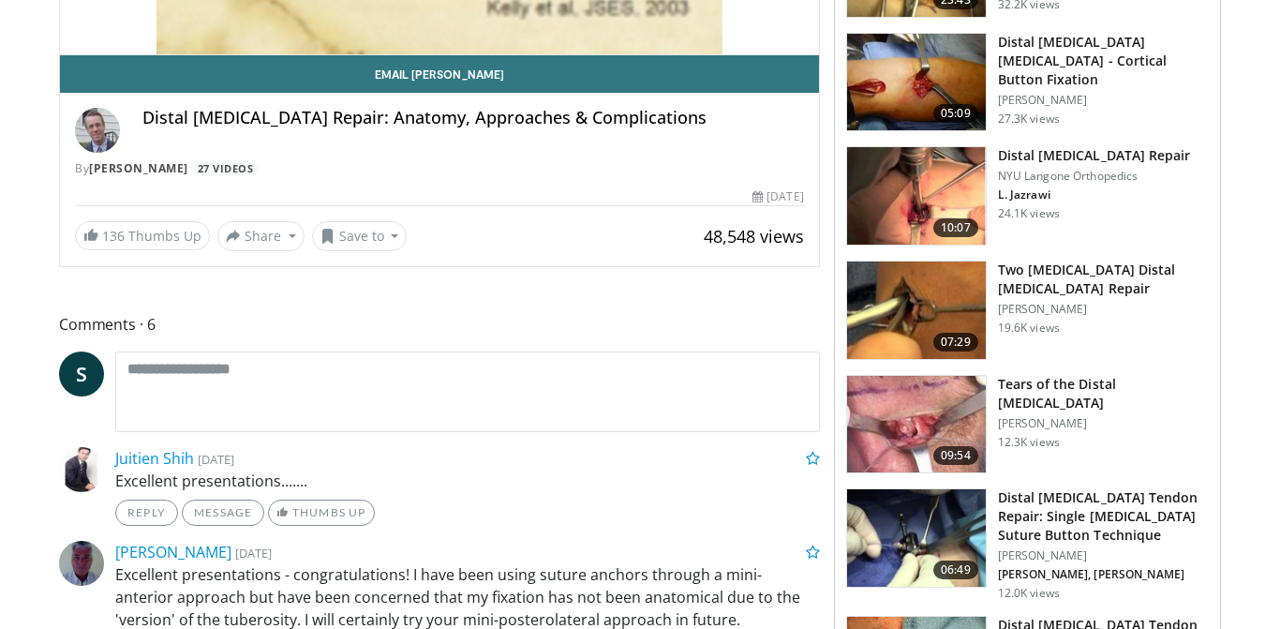
scroll to position [534, 0]
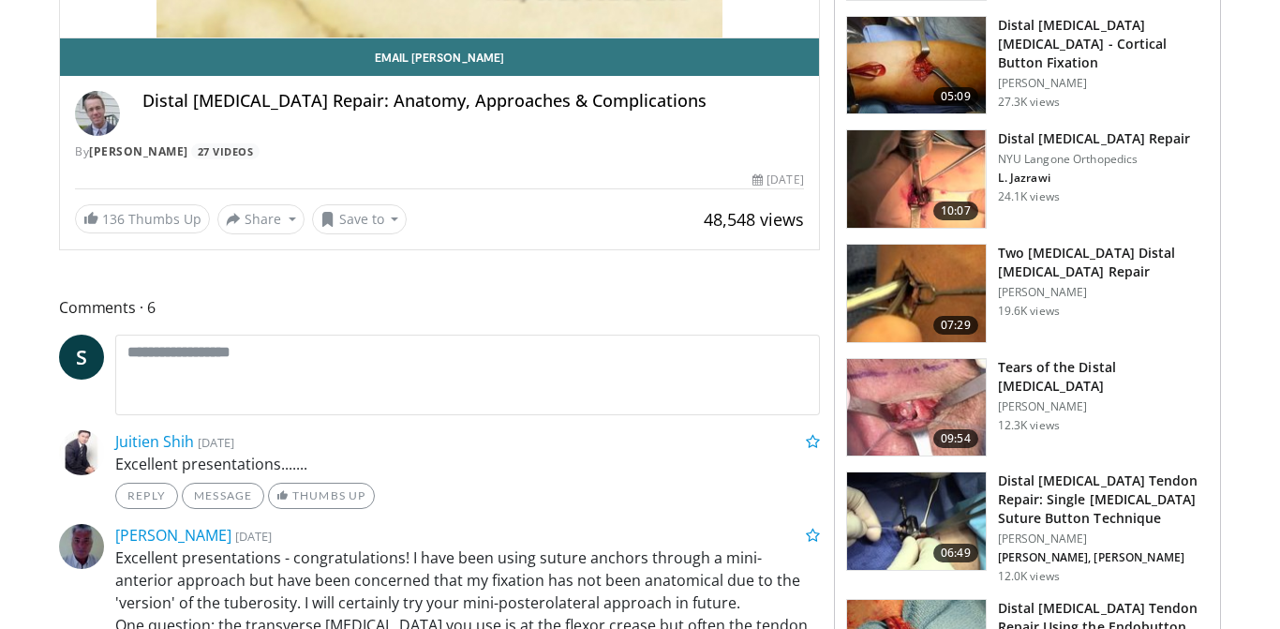
click at [1039, 368] on h3 "Tears of the Distal [MEDICAL_DATA]" at bounding box center [1103, 376] width 211 height 37
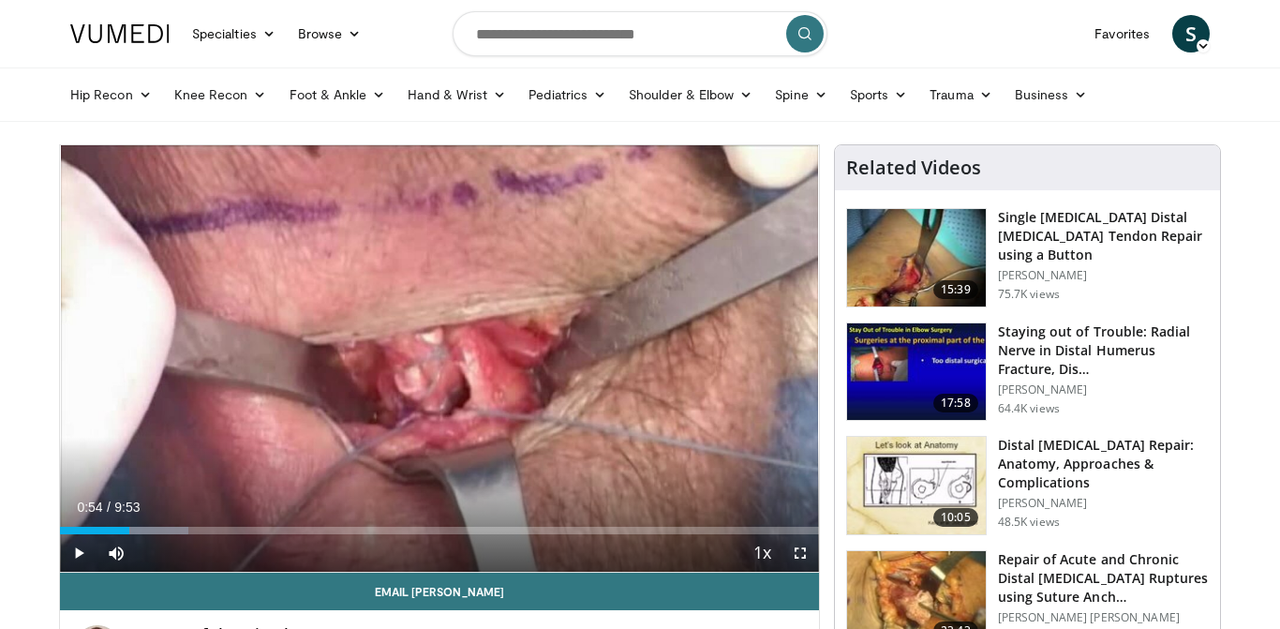
drag, startPoint x: 67, startPoint y: 531, endPoint x: 128, endPoint y: 526, distance: 61.2
click at [128, 527] on div "Loaded : 16.86% 0:54 0:54" at bounding box center [439, 530] width 759 height 7
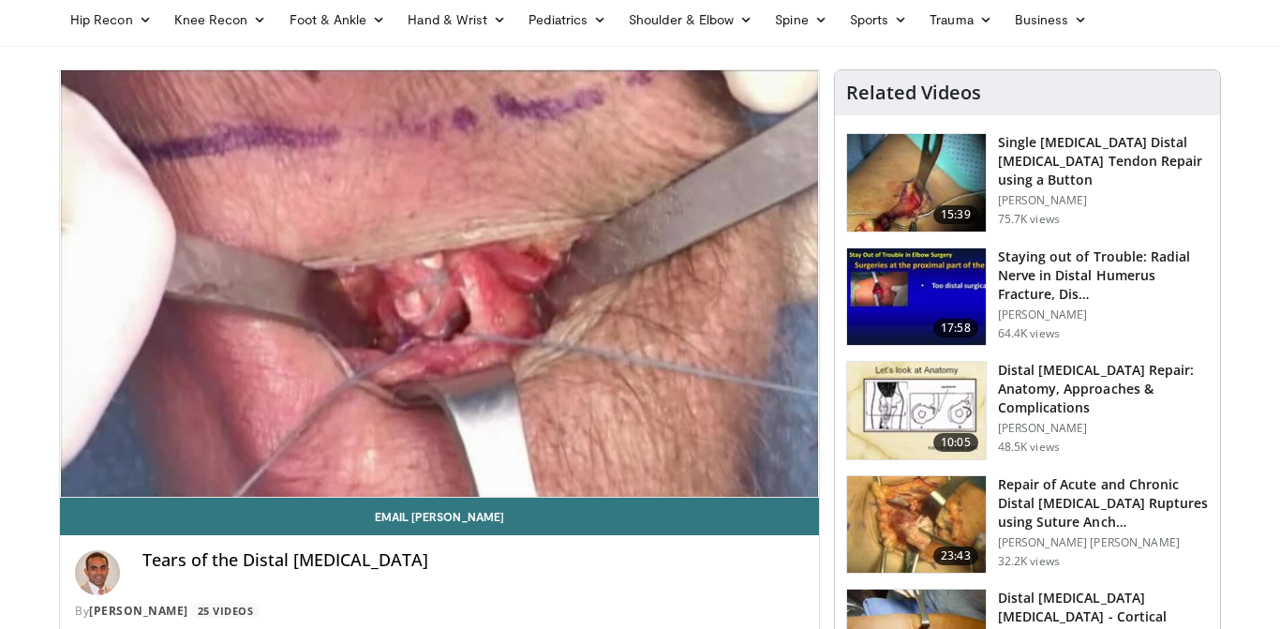
scroll to position [78, 0]
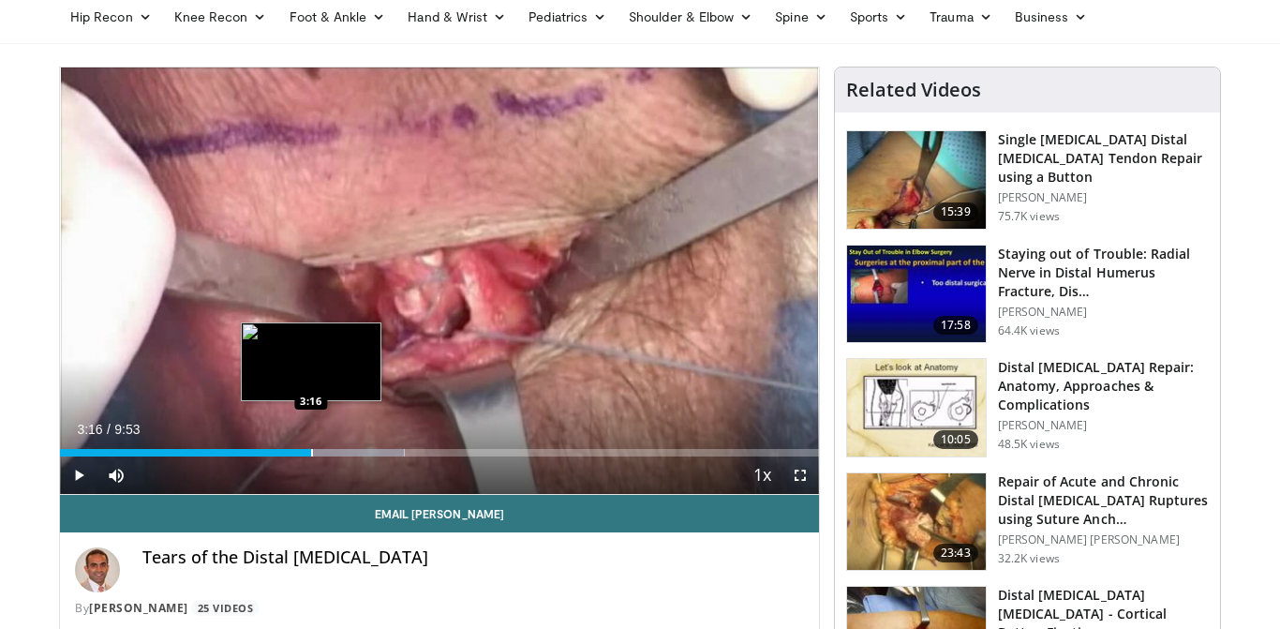
drag, startPoint x: 276, startPoint y: 454, endPoint x: 311, endPoint y: 445, distance: 36.6
click at [311, 445] on div "Loaded : 45.39% 3:16 3:16" at bounding box center [439, 448] width 759 height 18
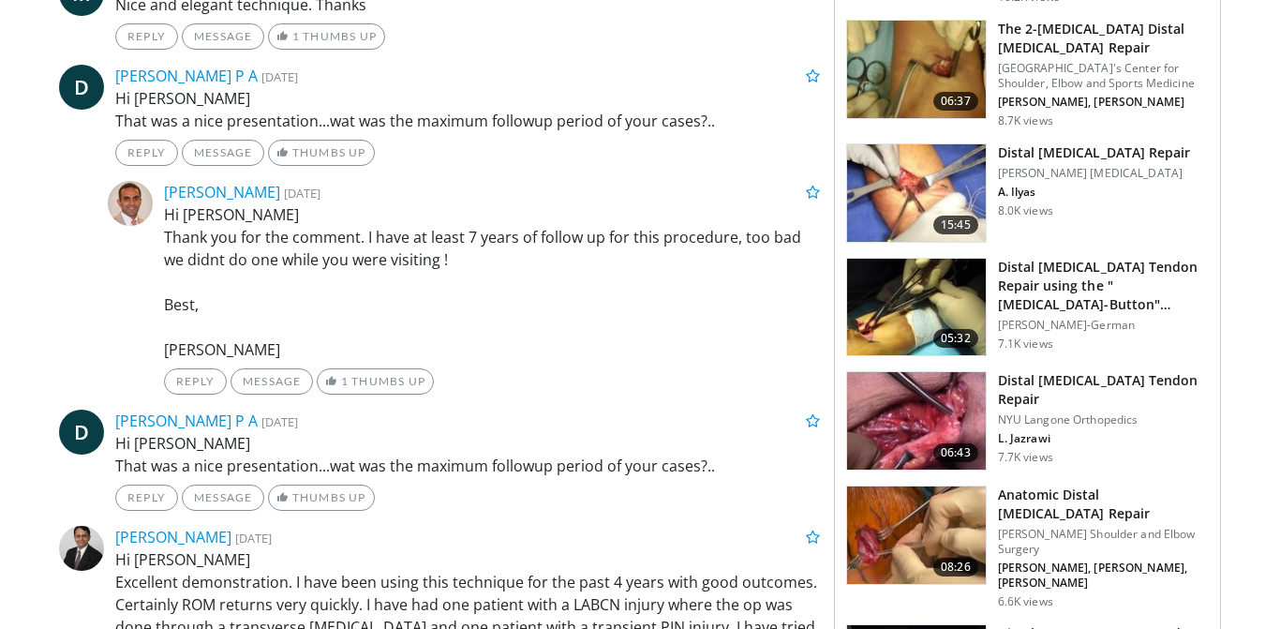
scroll to position [1366, 0]
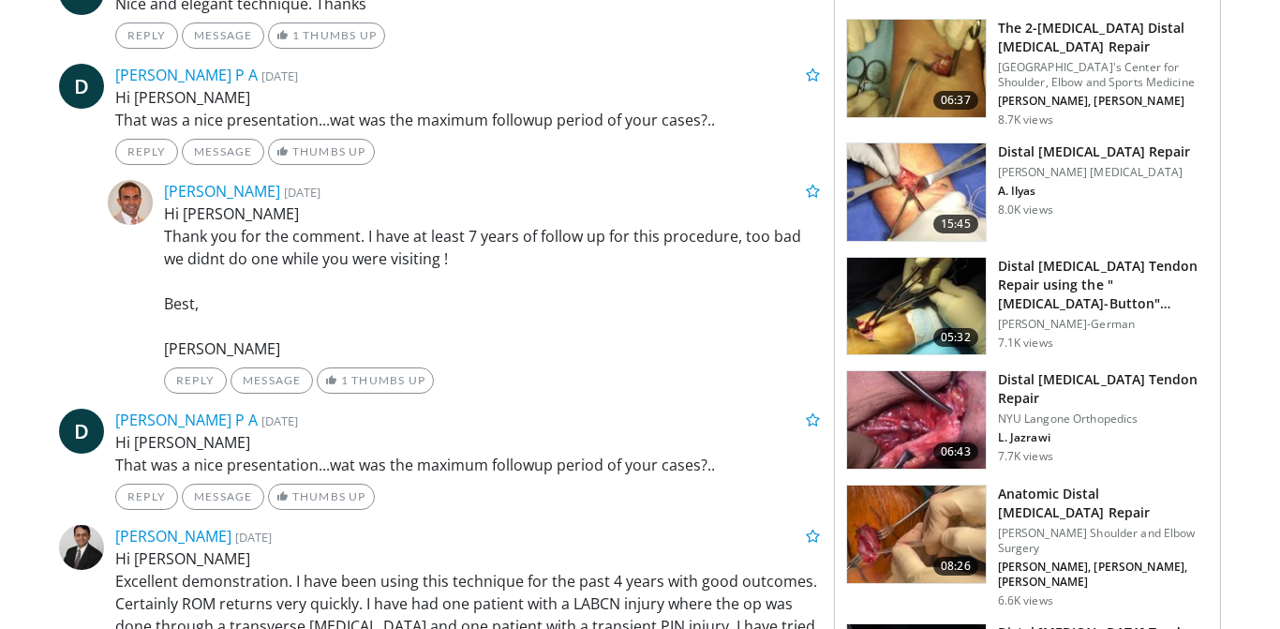
click at [1071, 165] on p "[PERSON_NAME] [MEDICAL_DATA]" at bounding box center [1094, 172] width 193 height 15
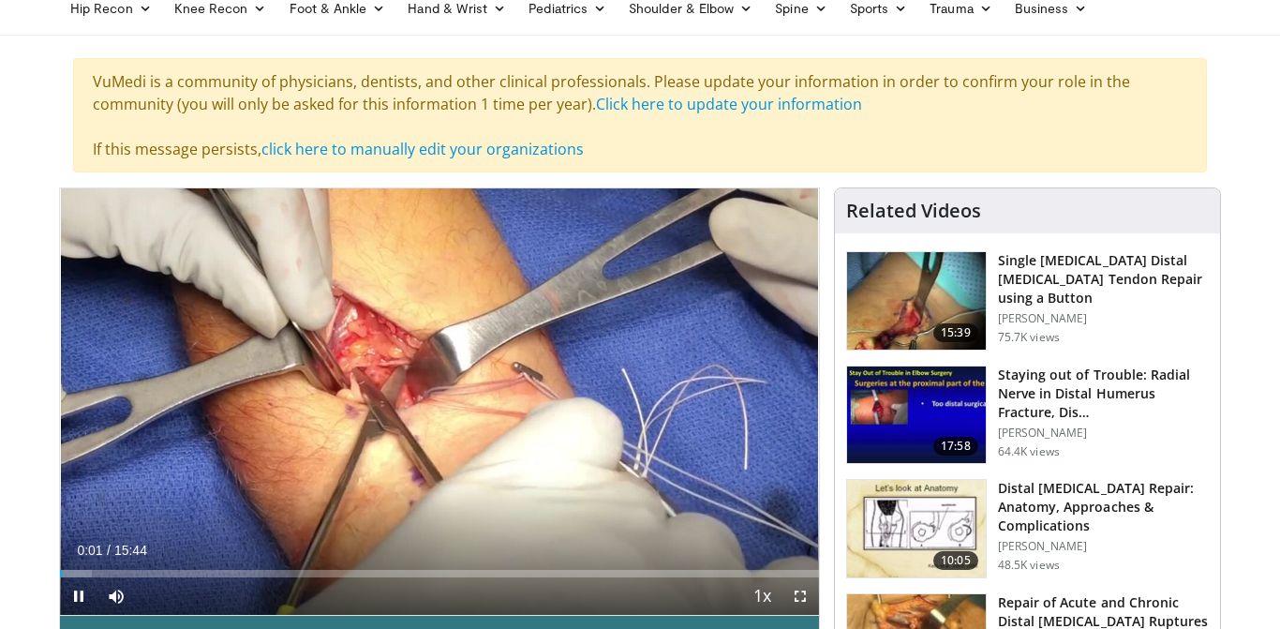
scroll to position [84, 0]
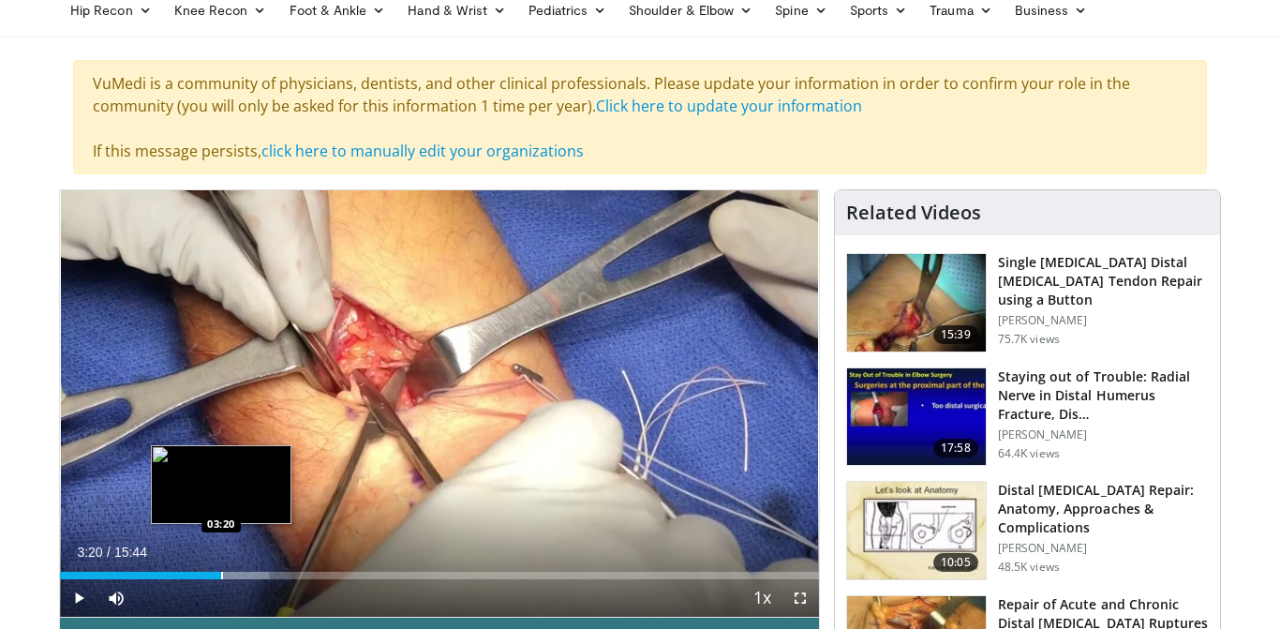
drag, startPoint x: 210, startPoint y: 575, endPoint x: 221, endPoint y: 575, distance: 11.2
click at [221, 575] on div "Progress Bar" at bounding box center [222, 575] width 2 height 7
drag, startPoint x: 221, startPoint y: 576, endPoint x: 238, endPoint y: 574, distance: 17.1
click at [239, 574] on div "Progress Bar" at bounding box center [240, 575] width 2 height 7
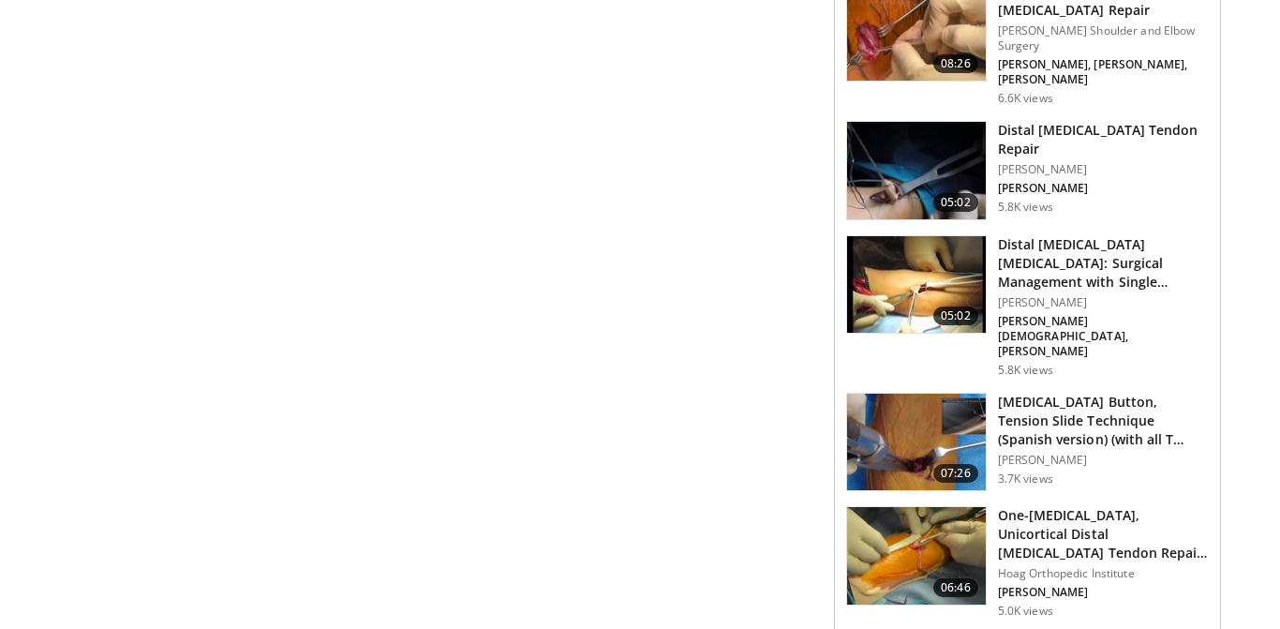
scroll to position [1998, 0]
